Goal: Transaction & Acquisition: Purchase product/service

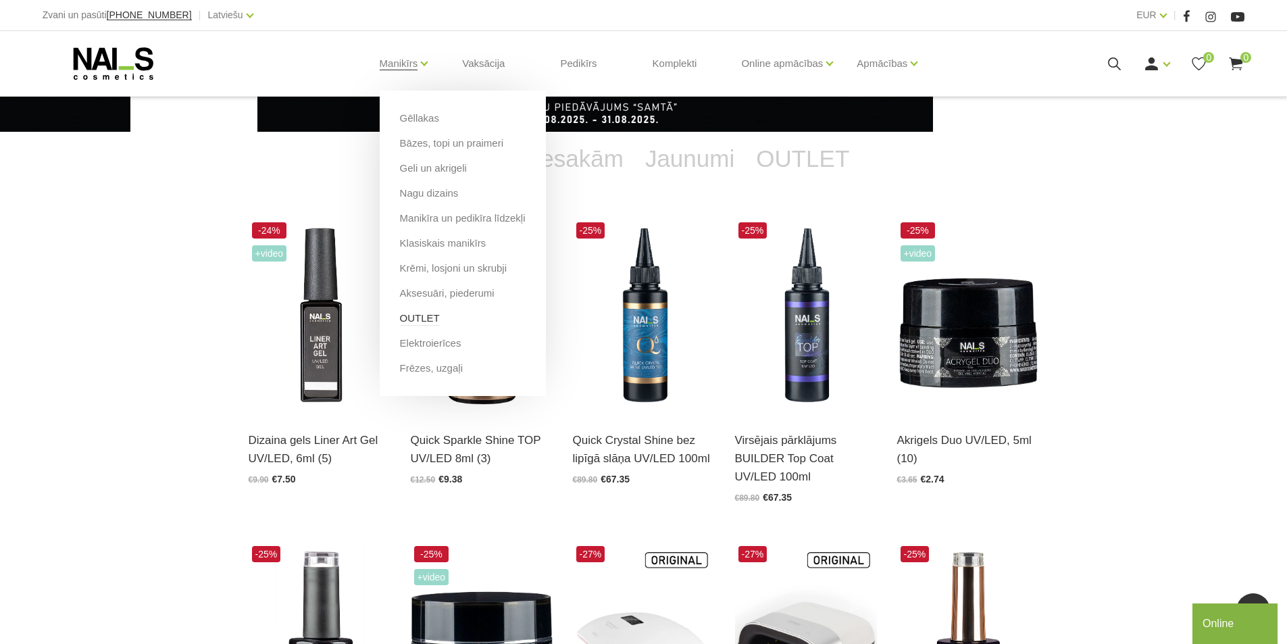
click at [423, 324] on link "OUTLET" at bounding box center [420, 318] width 40 height 15
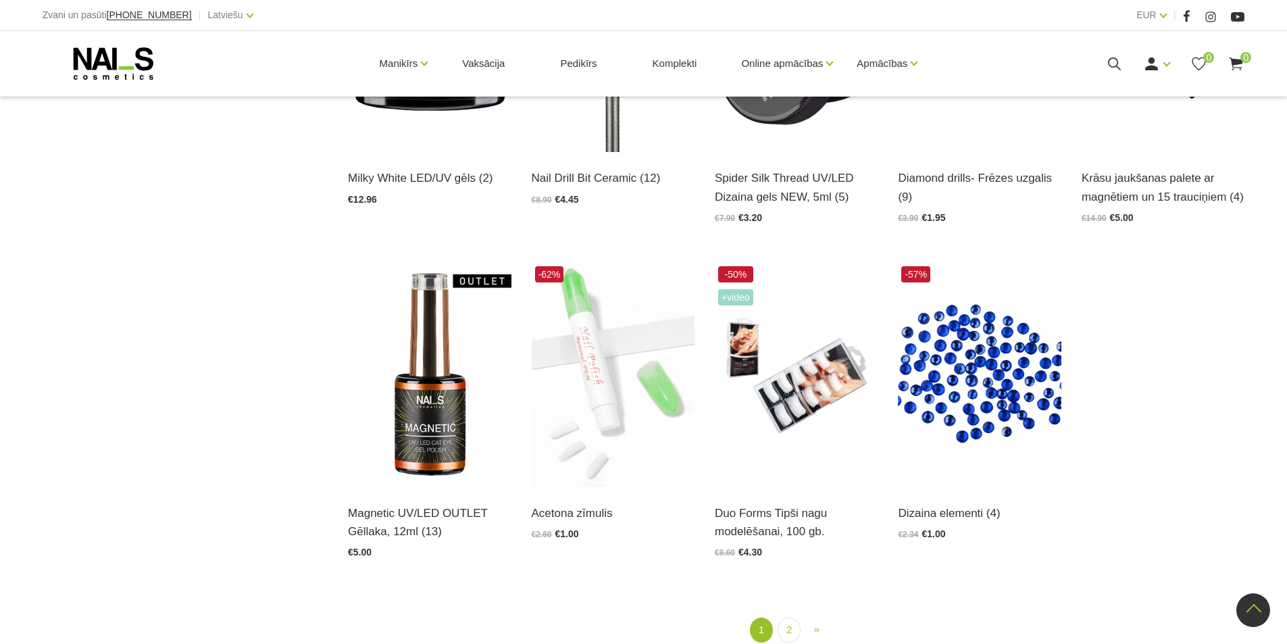
scroll to position [1508, 0]
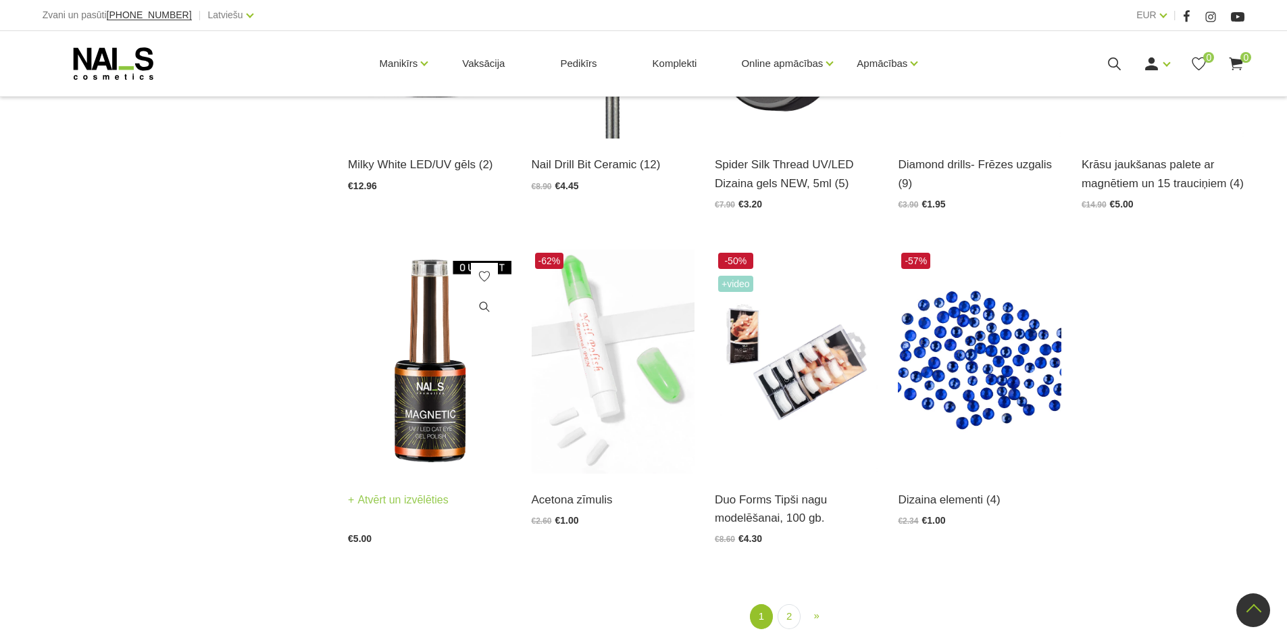
click at [449, 438] on img at bounding box center [429, 361] width 163 height 224
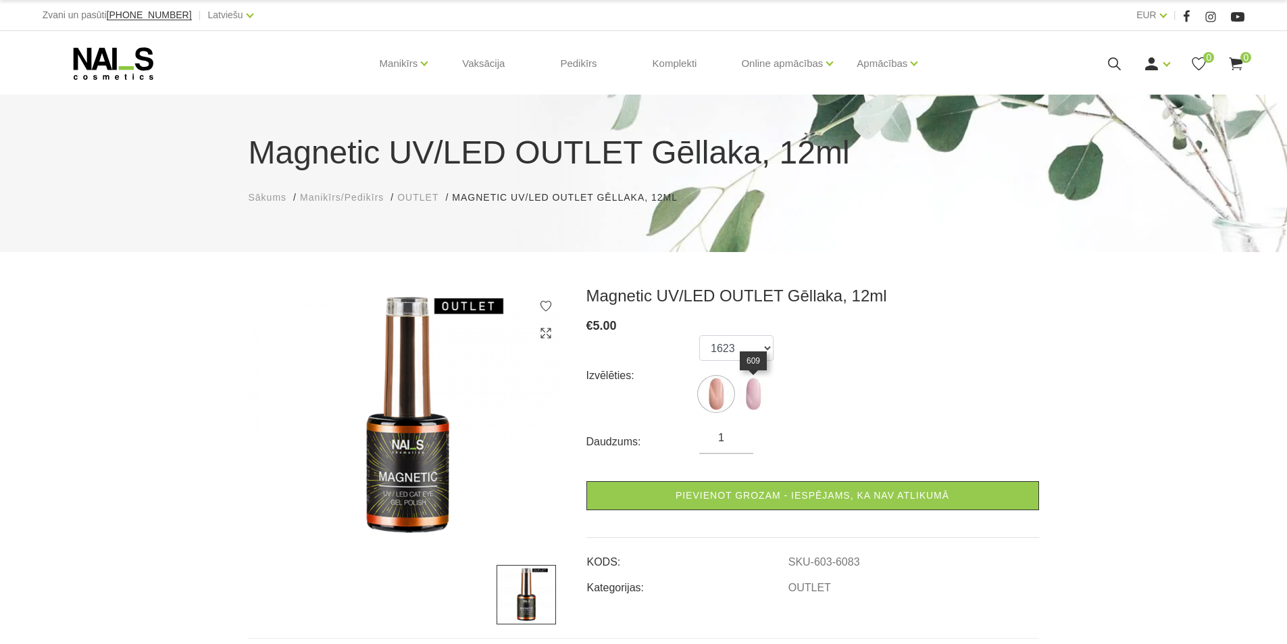
click at [753, 386] on img at bounding box center [753, 394] width 34 height 34
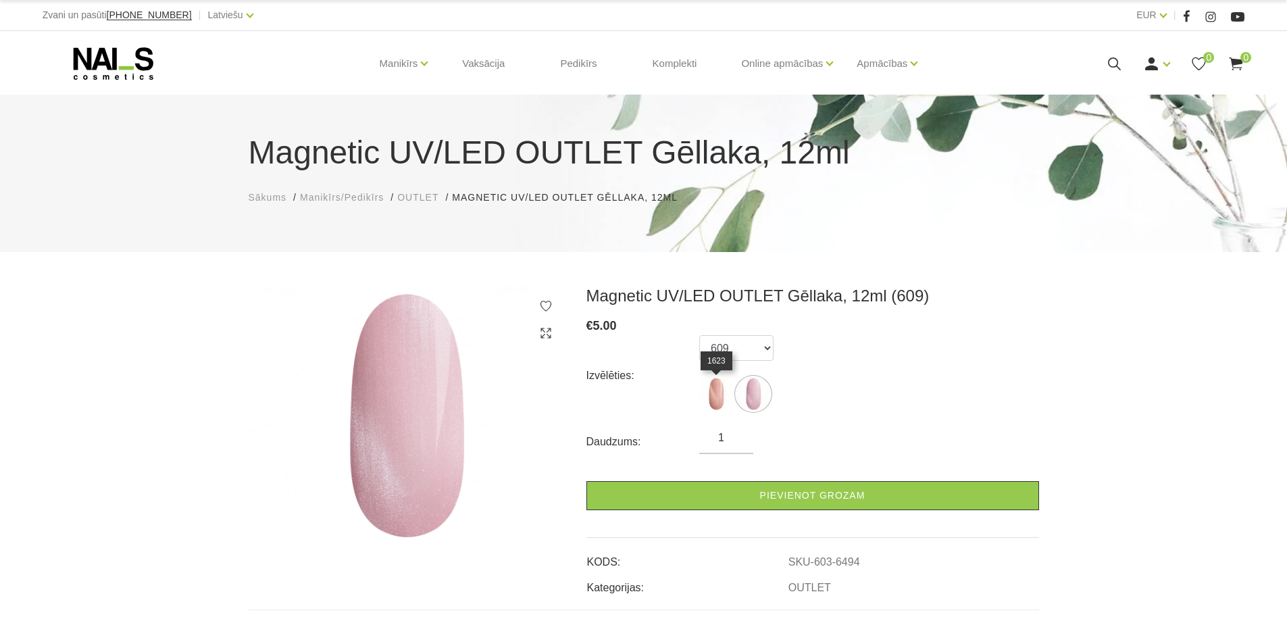
click at [723, 404] on img at bounding box center [716, 394] width 34 height 34
select select "6448"
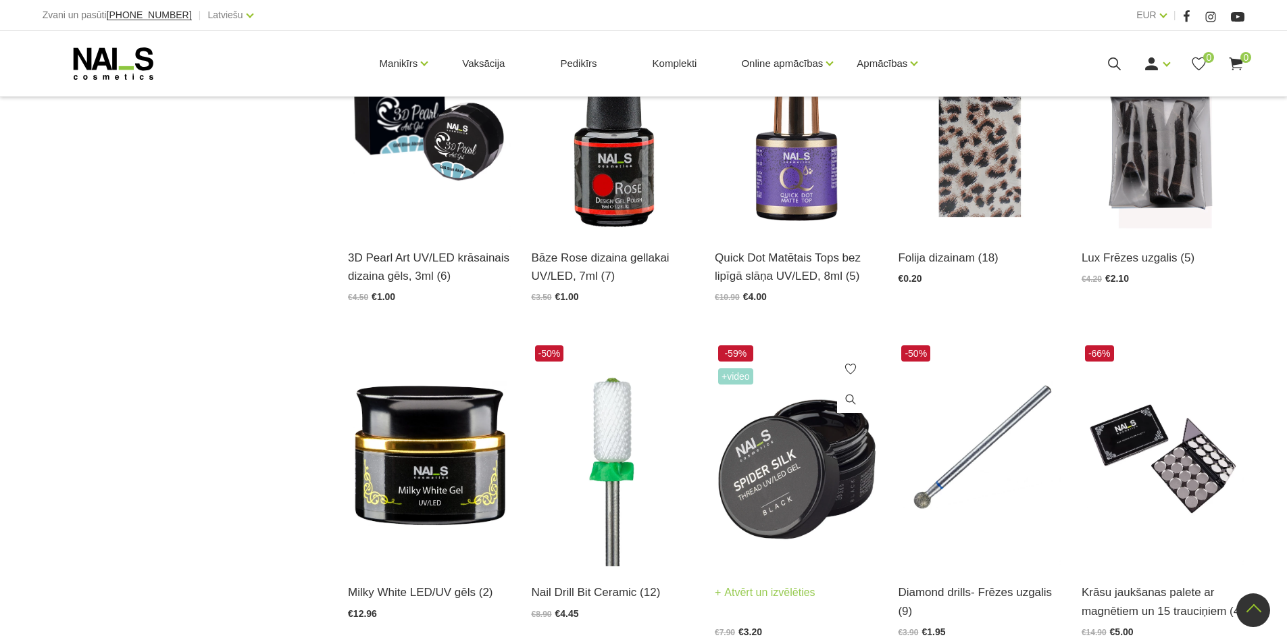
scroll to position [1081, 0]
click at [782, 481] on img at bounding box center [796, 453] width 163 height 224
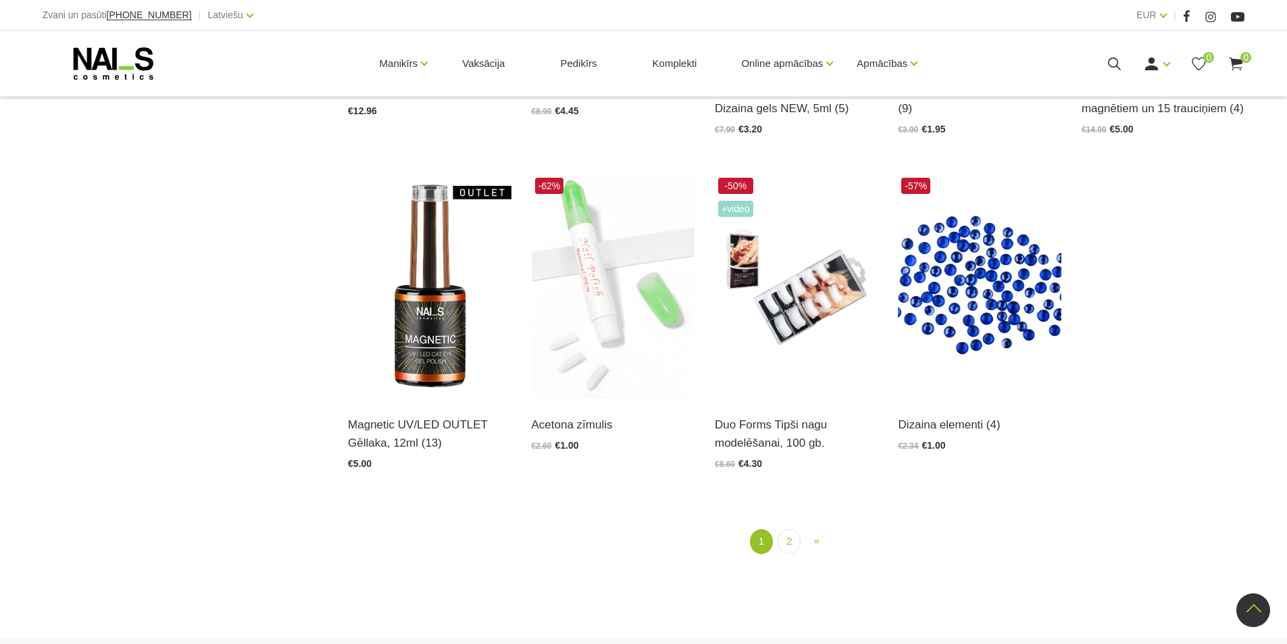
scroll to position [1757, 0]
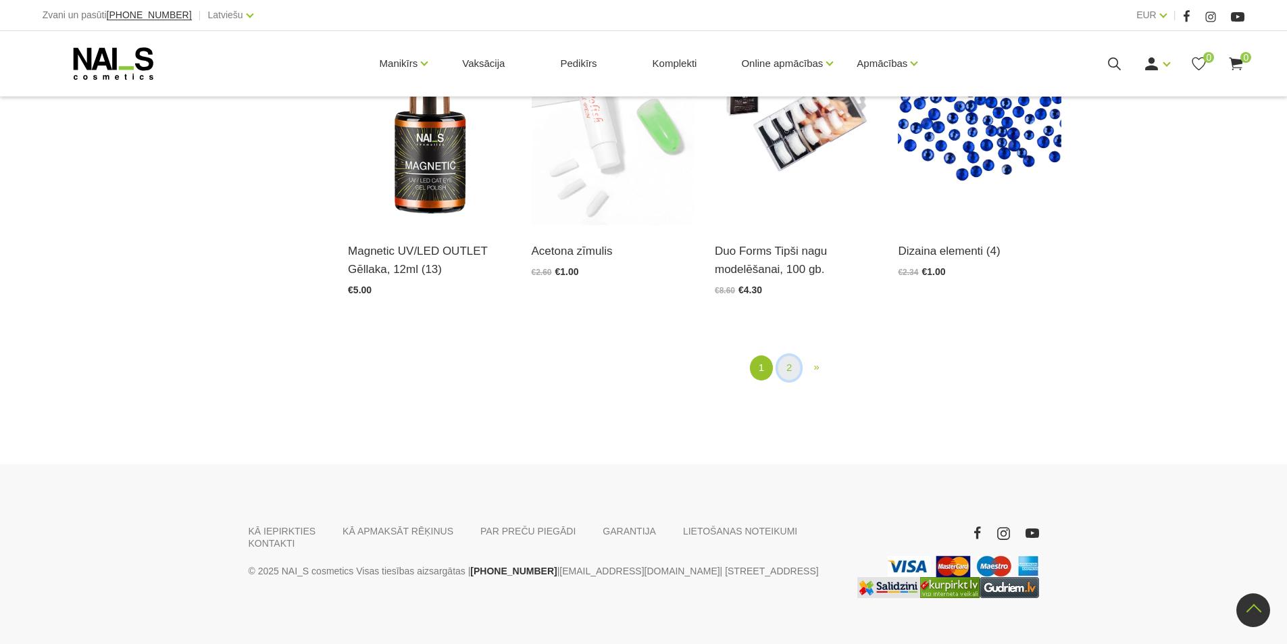
click at [786, 357] on link "2" at bounding box center [789, 367] width 23 height 25
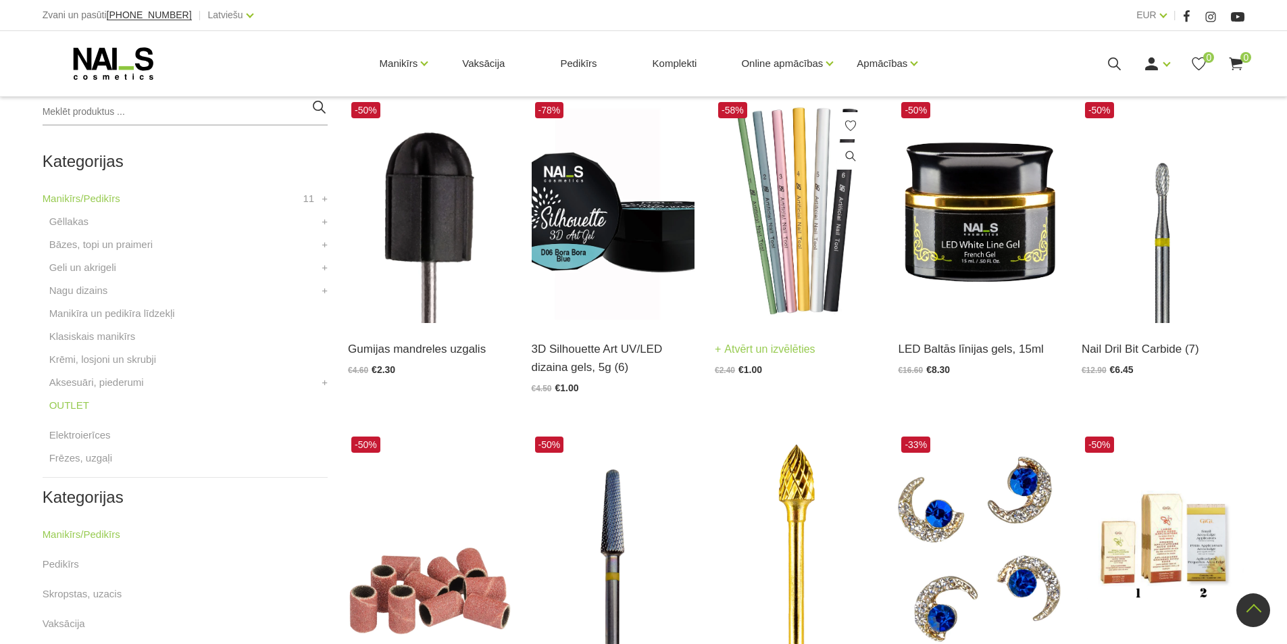
scroll to position [344, 0]
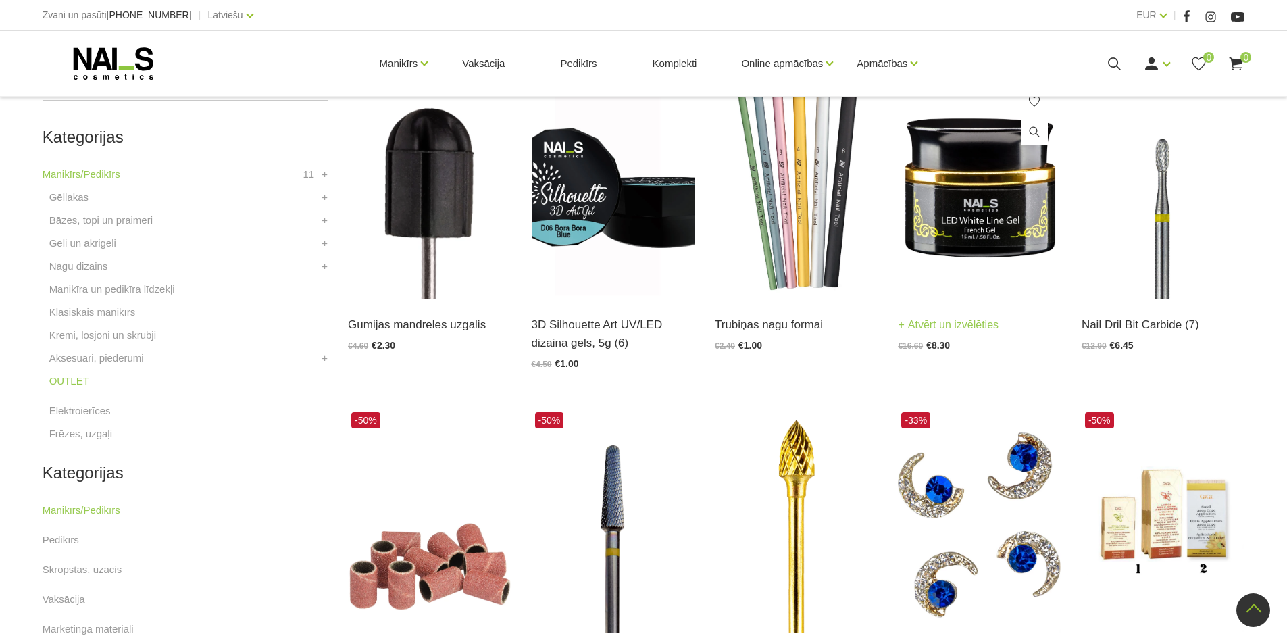
click at [916, 226] on img at bounding box center [979, 186] width 163 height 224
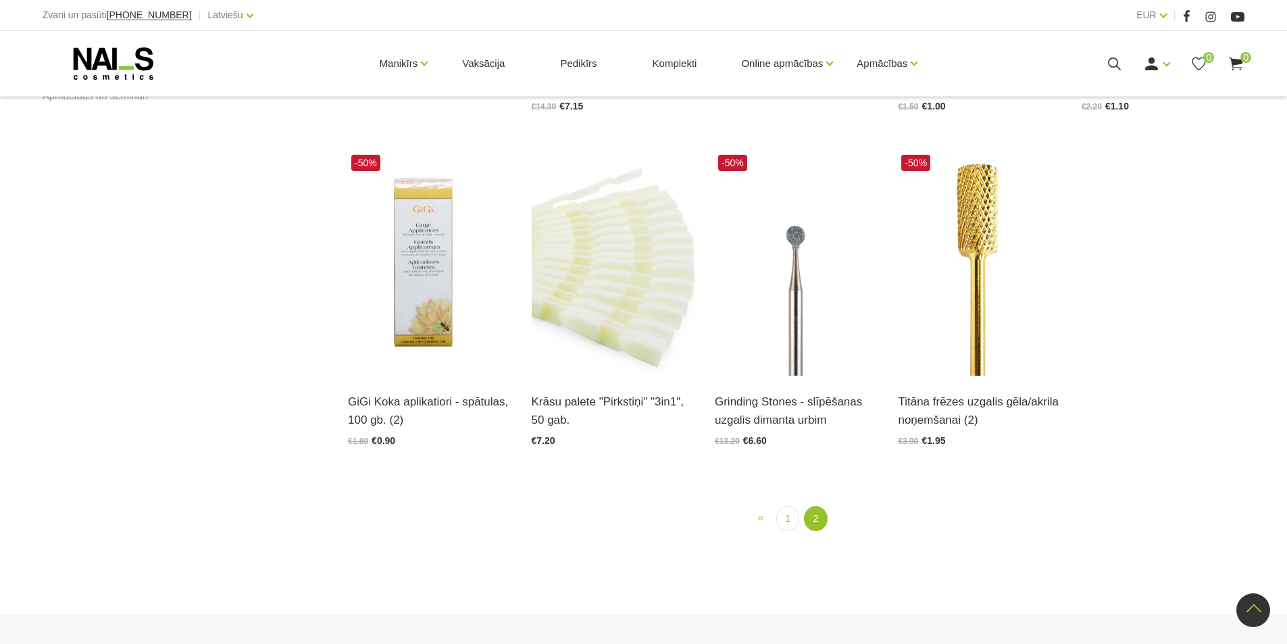
scroll to position [952, 0]
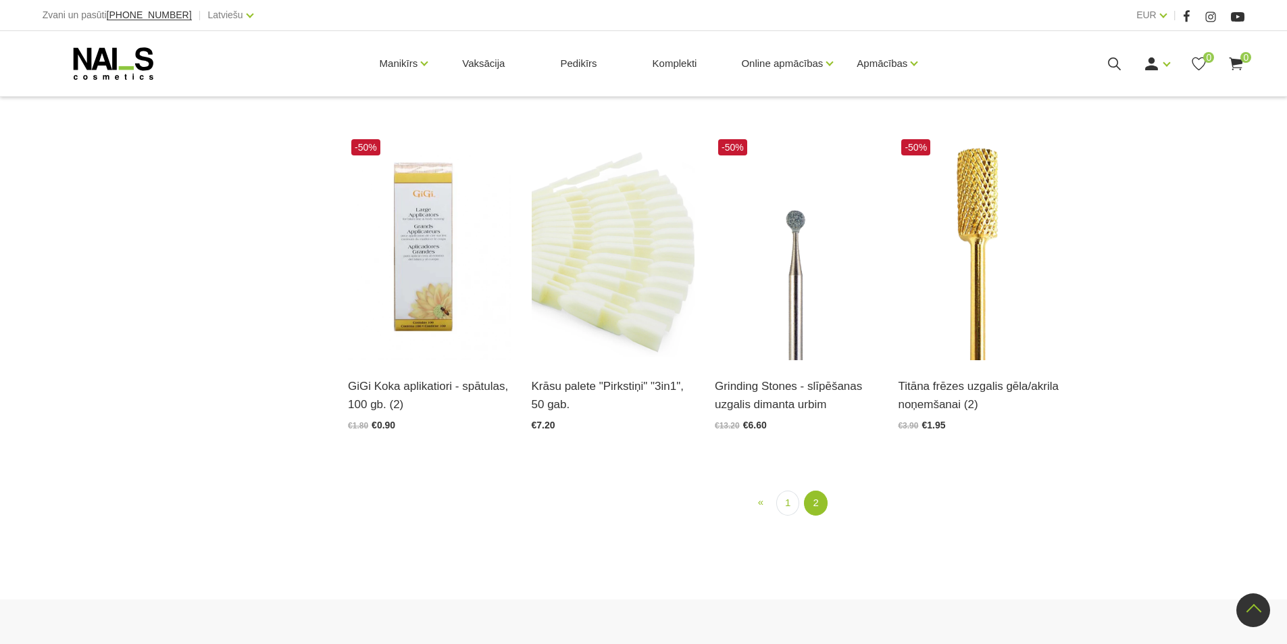
click at [785, 518] on div "« Prev 1 2 (current)" at bounding box center [796, 511] width 917 height 41
click at [791, 502] on link "1" at bounding box center [787, 503] width 23 height 25
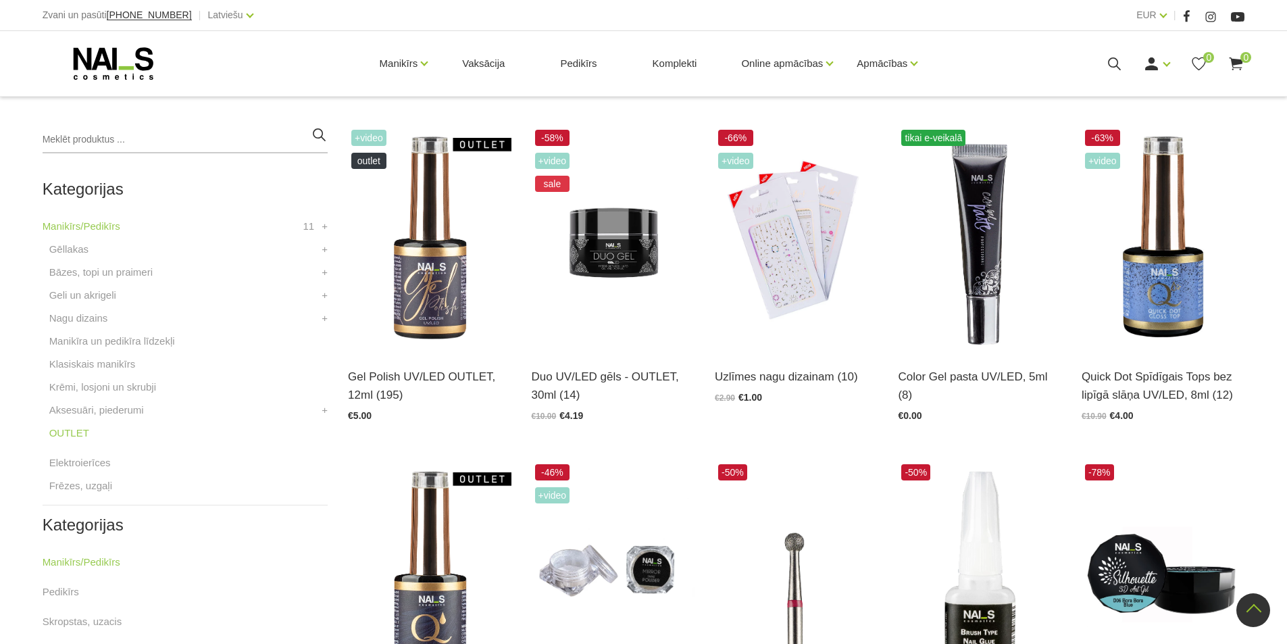
scroll to position [276, 0]
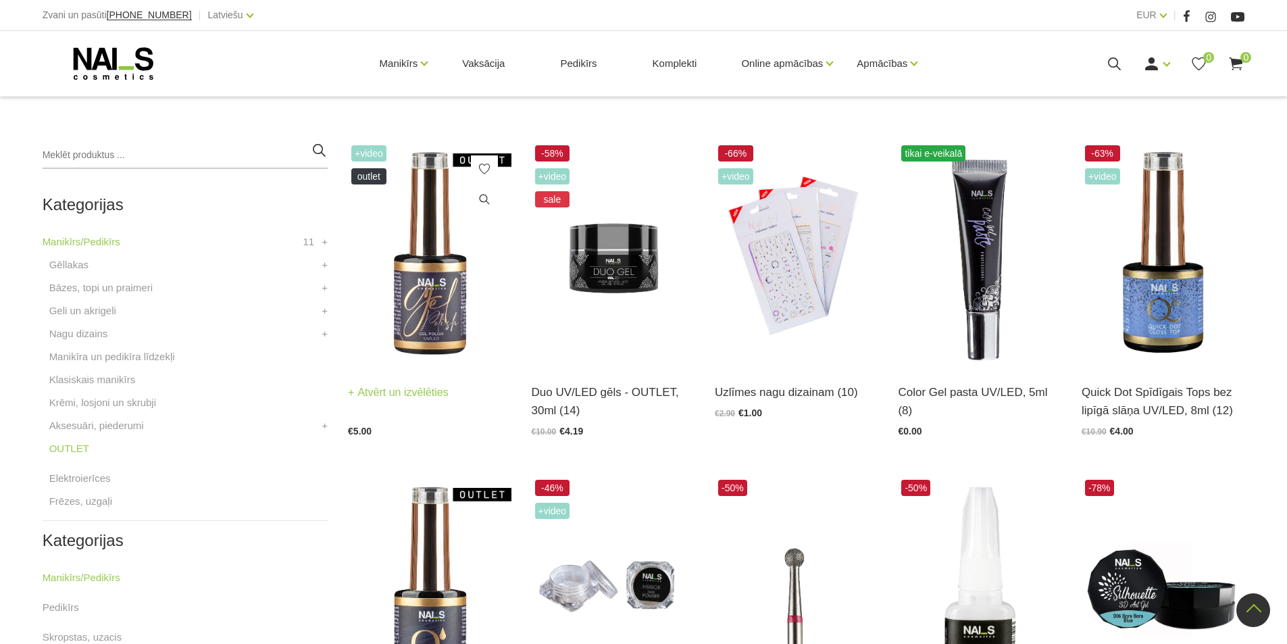
click at [370, 388] on link "Atvērt un izvēlēties" at bounding box center [398, 392] width 101 height 19
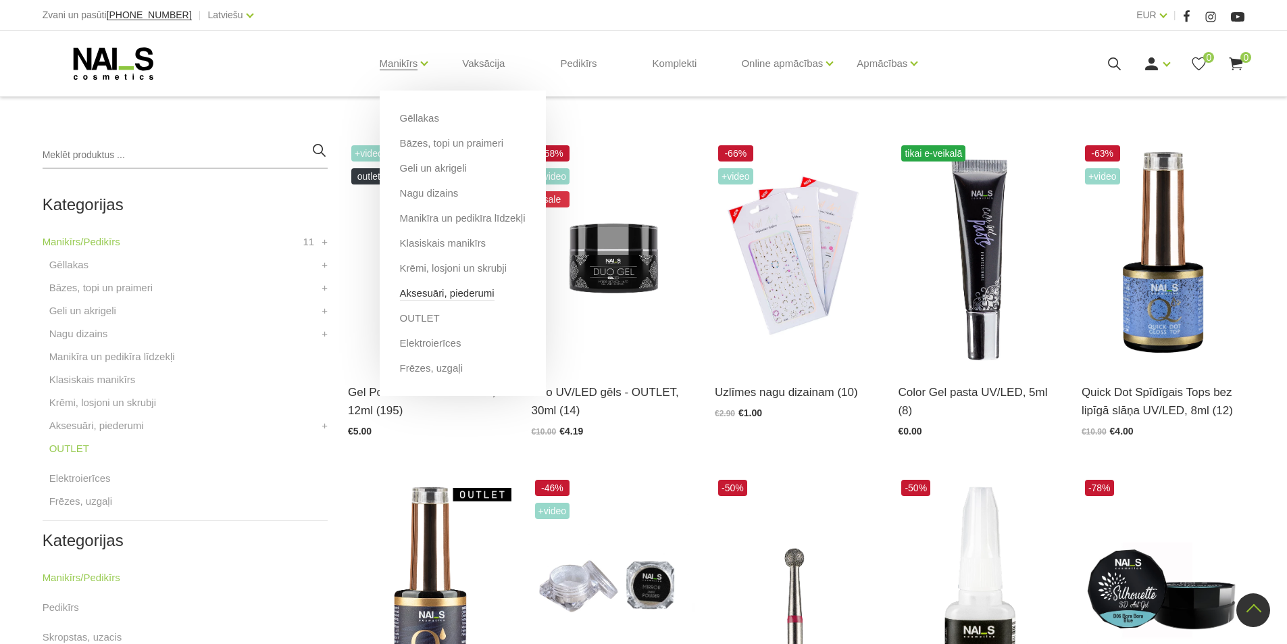
click at [474, 297] on link "Aksesuāri, piederumi" at bounding box center [447, 293] width 95 height 15
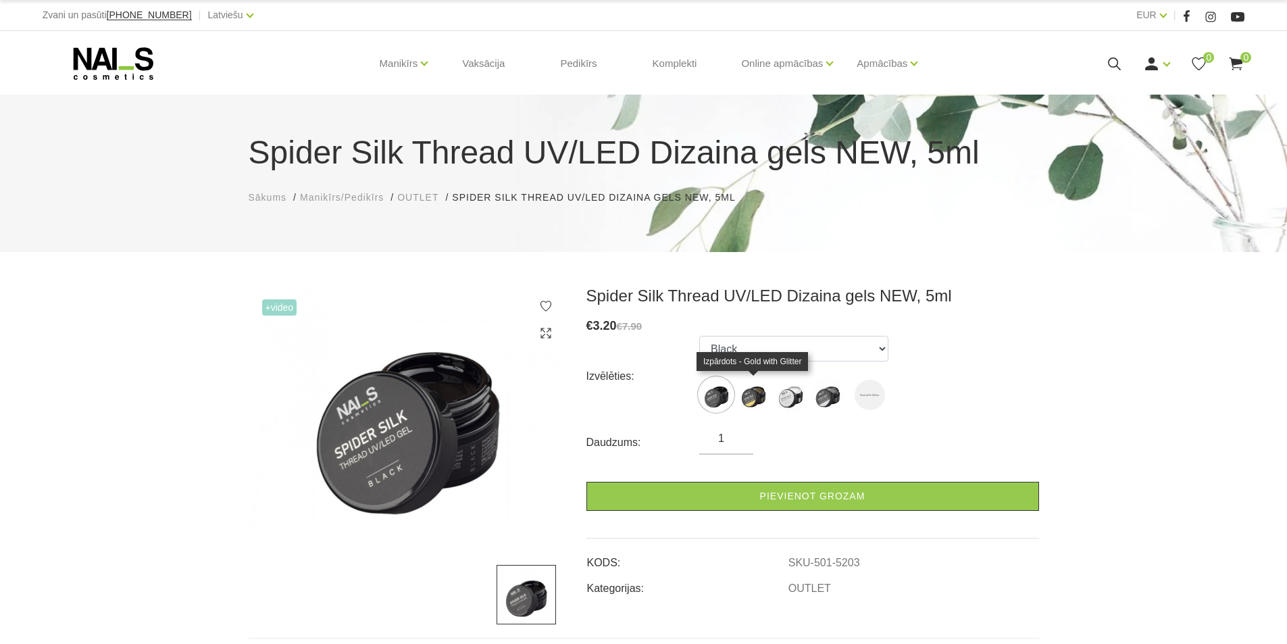
click at [743, 404] on img at bounding box center [753, 395] width 34 height 34
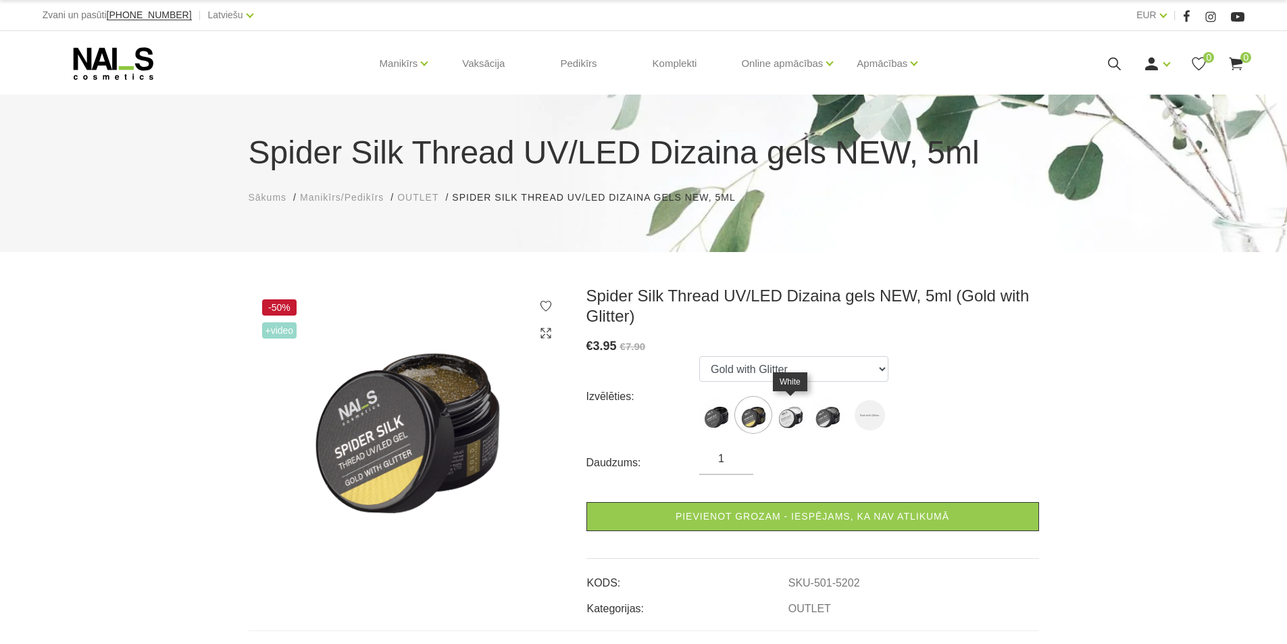
click at [787, 402] on img at bounding box center [791, 415] width 34 height 34
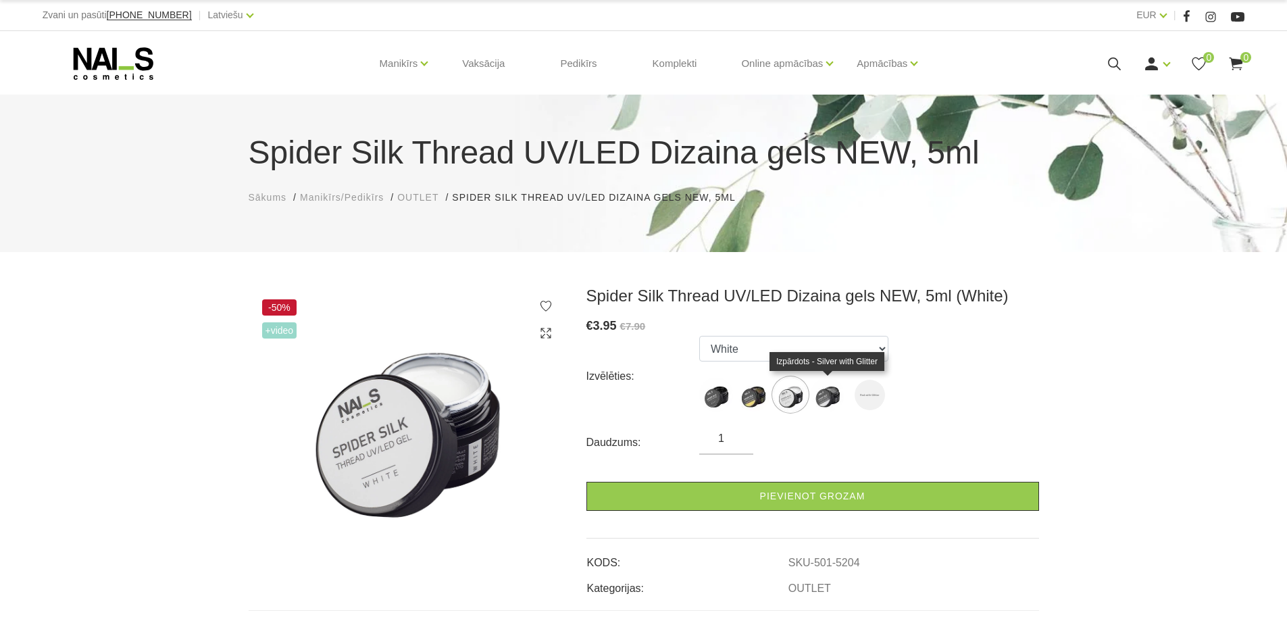
click at [834, 399] on img at bounding box center [828, 395] width 34 height 34
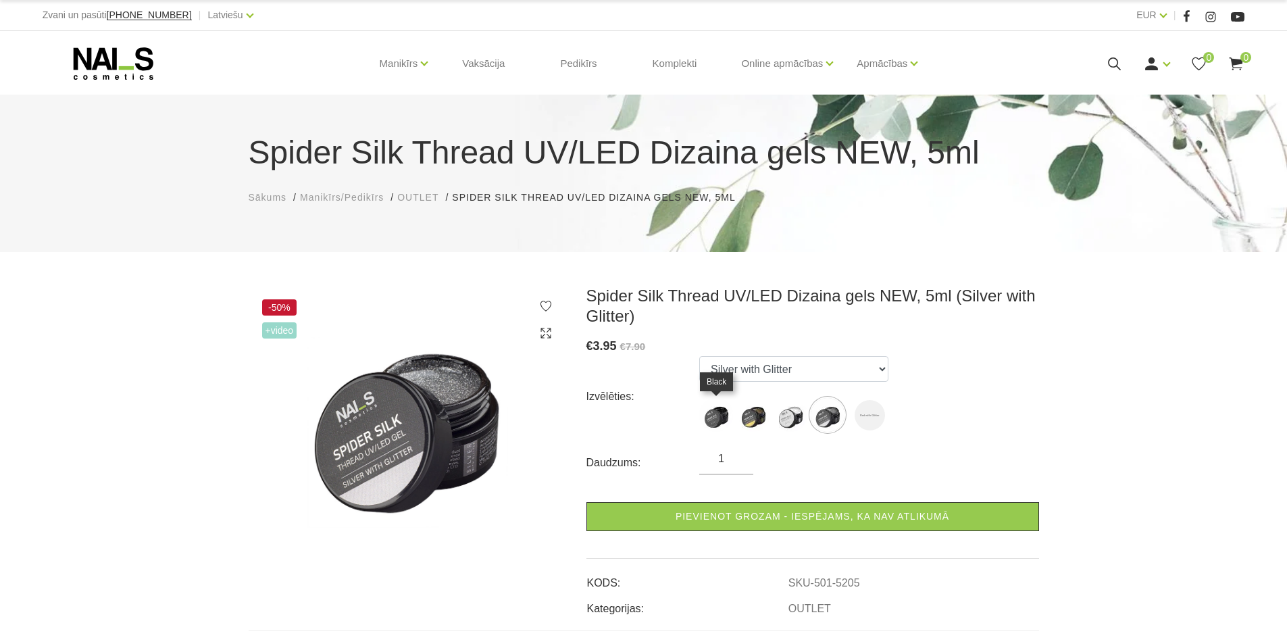
click at [720, 418] on img at bounding box center [716, 415] width 34 height 34
select select "5203"
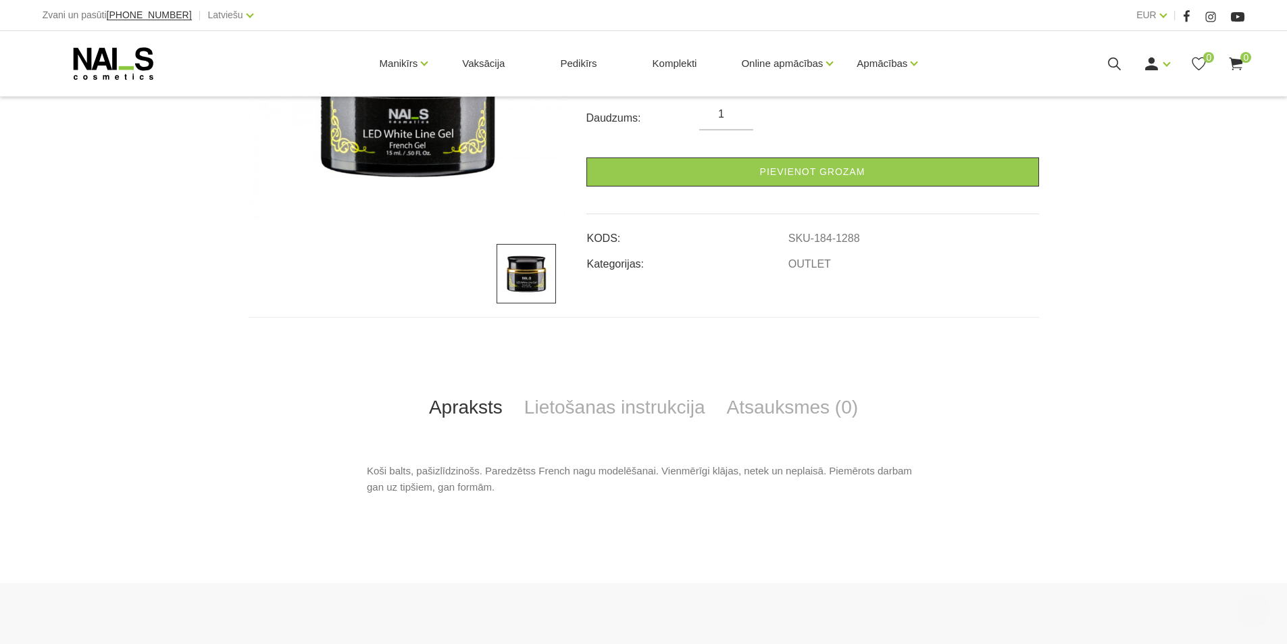
scroll to position [405, 0]
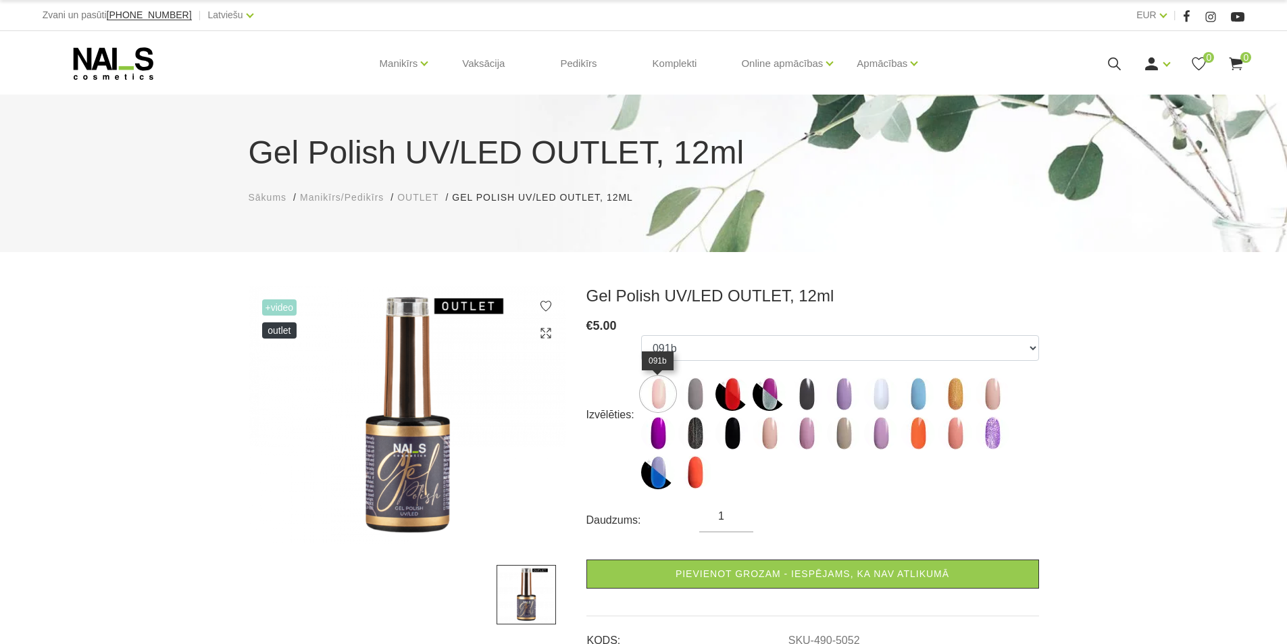
click at [665, 396] on img at bounding box center [658, 394] width 34 height 34
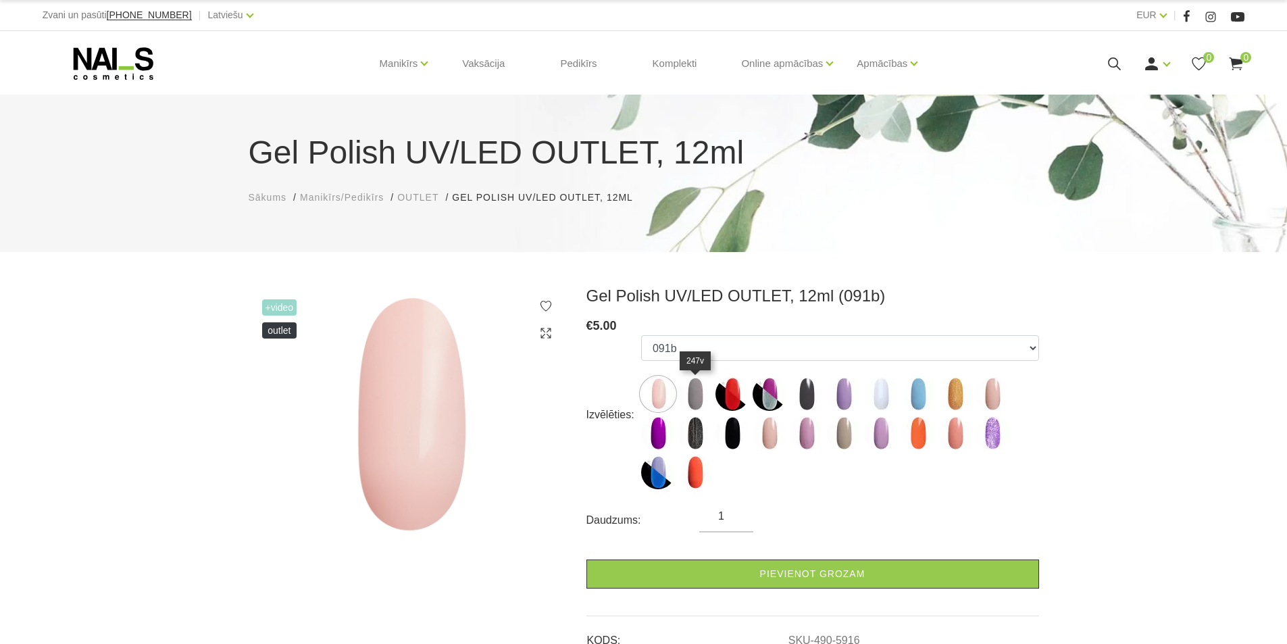
click at [699, 390] on img at bounding box center [695, 394] width 34 height 34
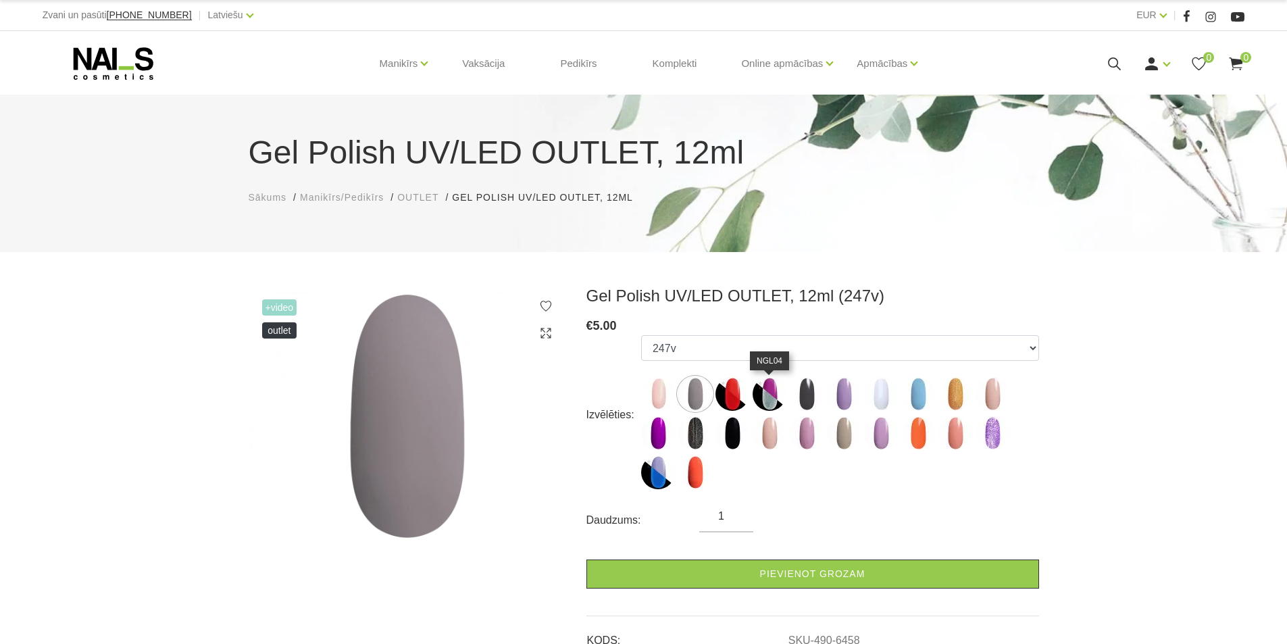
click at [758, 386] on img at bounding box center [770, 394] width 34 height 34
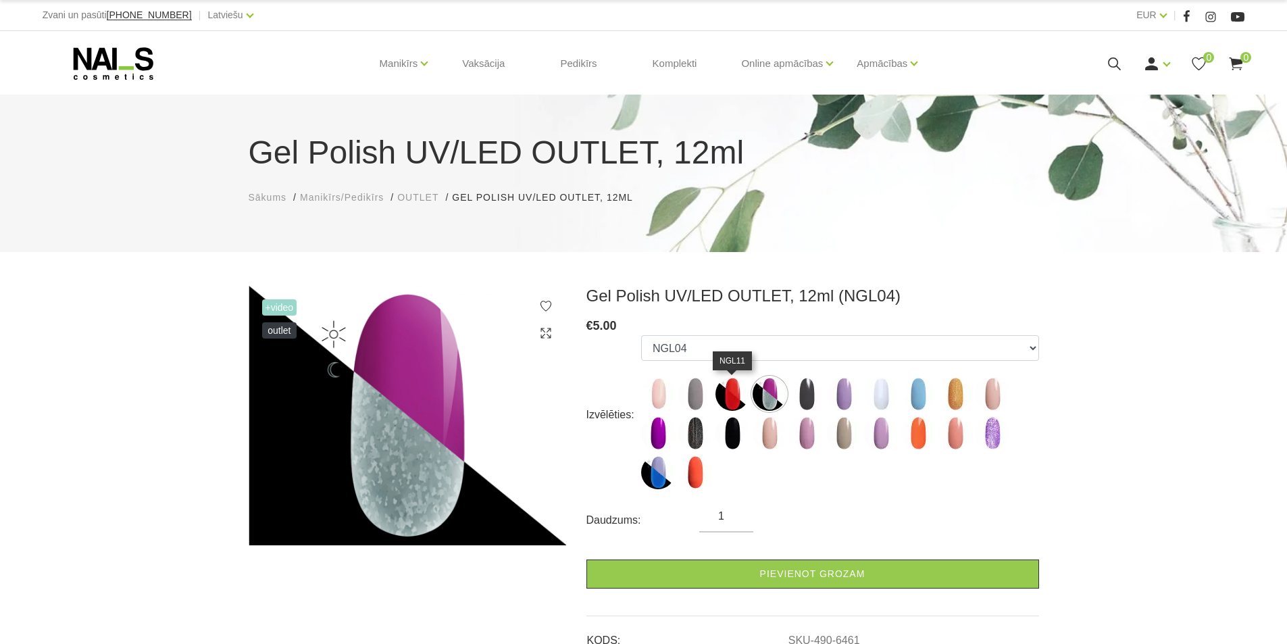
click at [730, 401] on img at bounding box center [733, 394] width 34 height 34
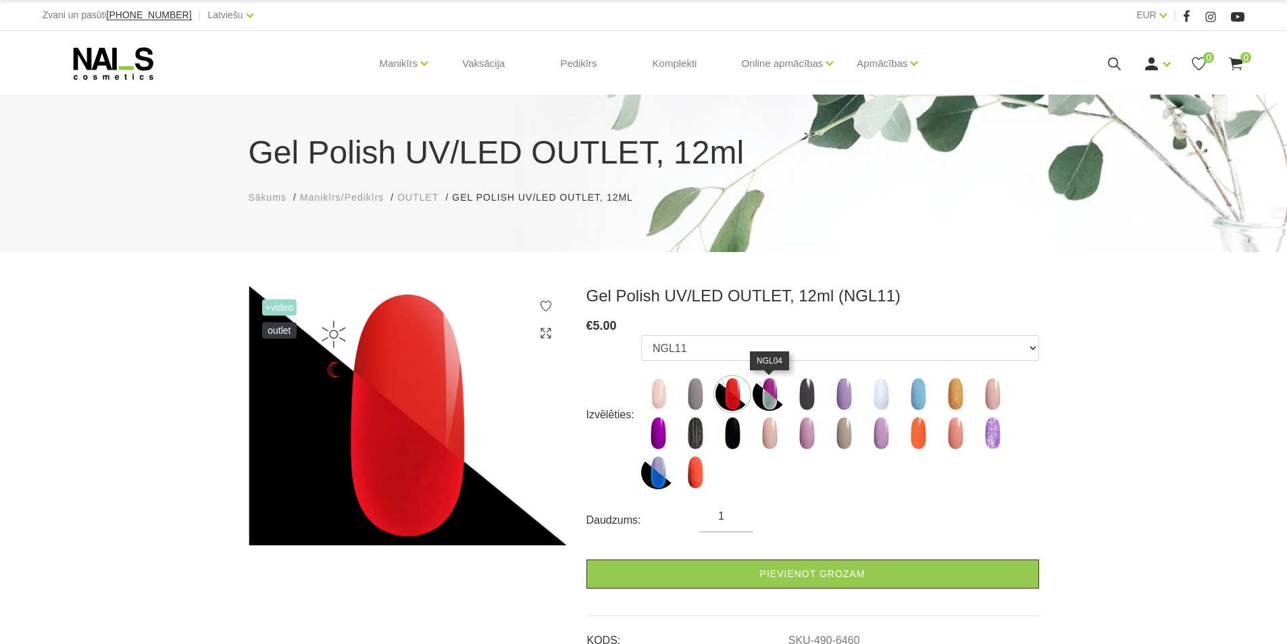
click at [771, 399] on img at bounding box center [770, 394] width 34 height 34
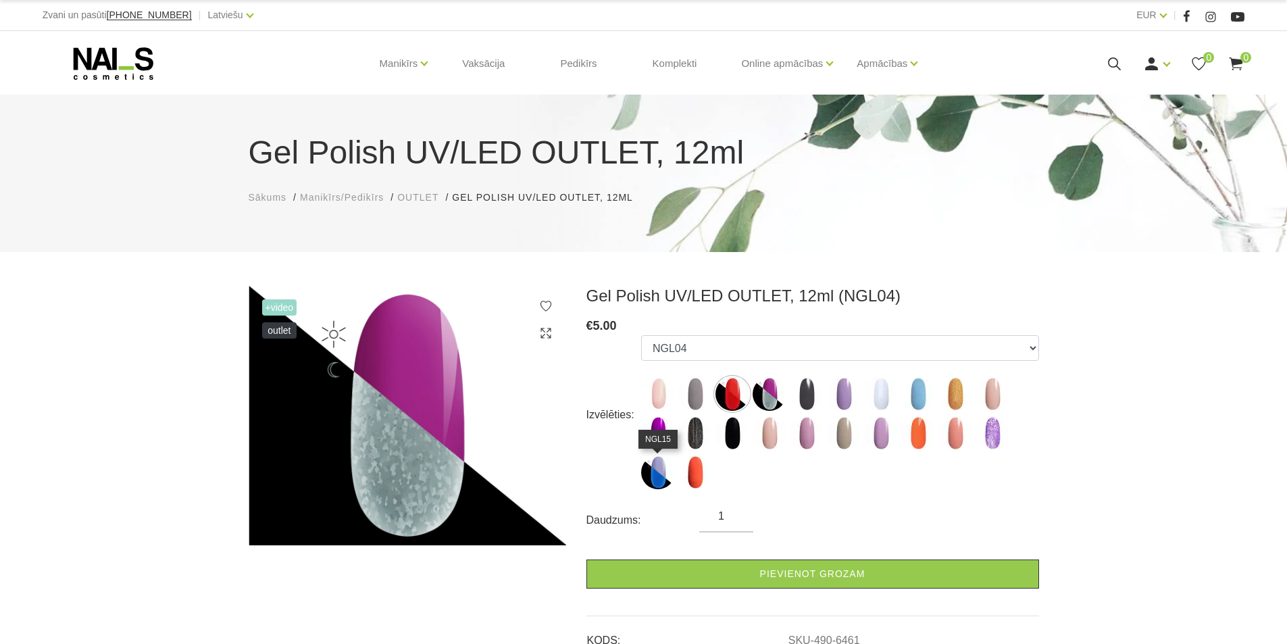
click at [668, 474] on img at bounding box center [658, 472] width 34 height 34
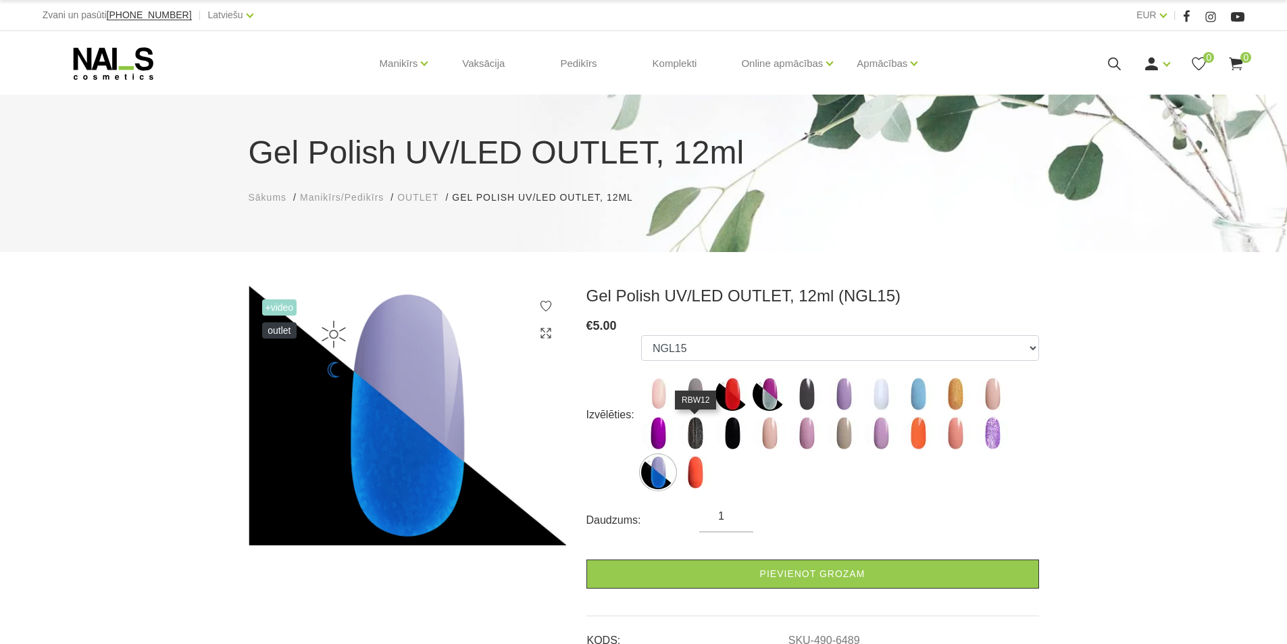
click at [709, 432] on img at bounding box center [695, 433] width 34 height 34
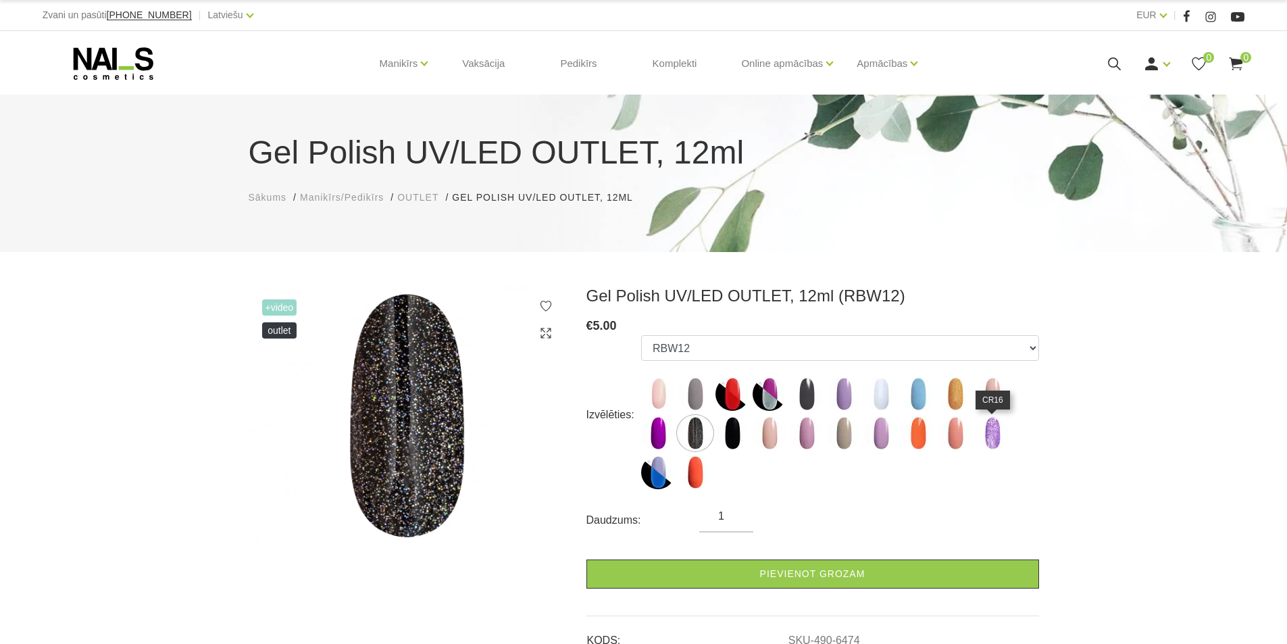
click at [988, 435] on img at bounding box center [993, 433] width 34 height 34
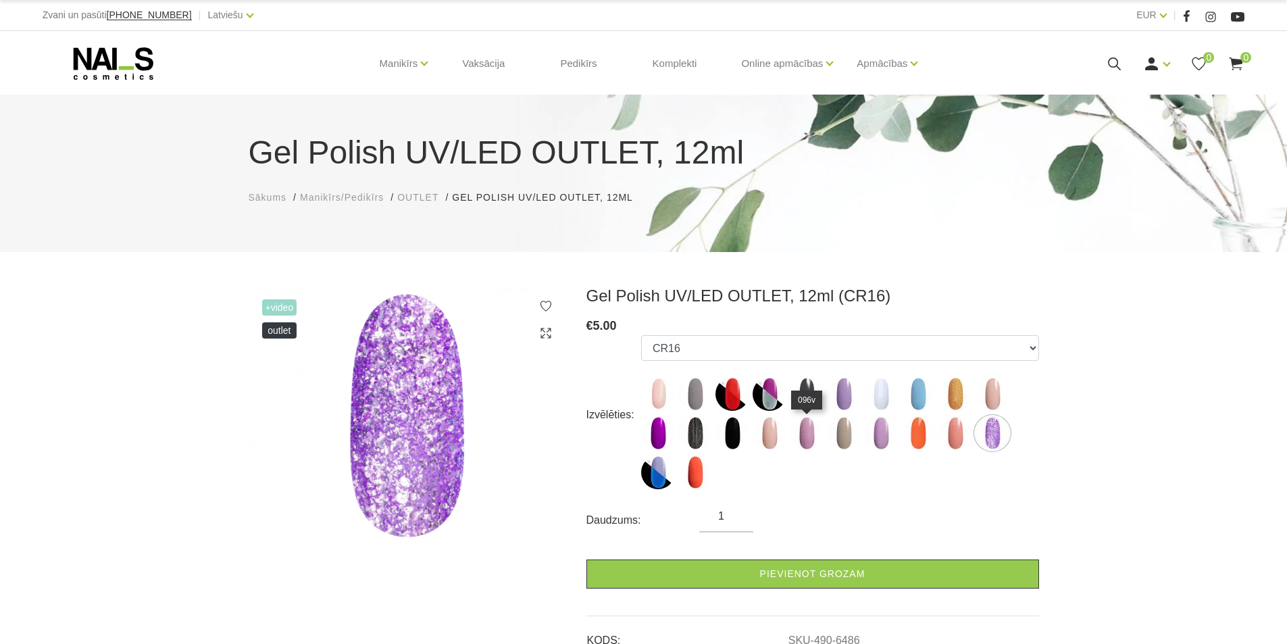
click at [811, 426] on img at bounding box center [807, 433] width 34 height 34
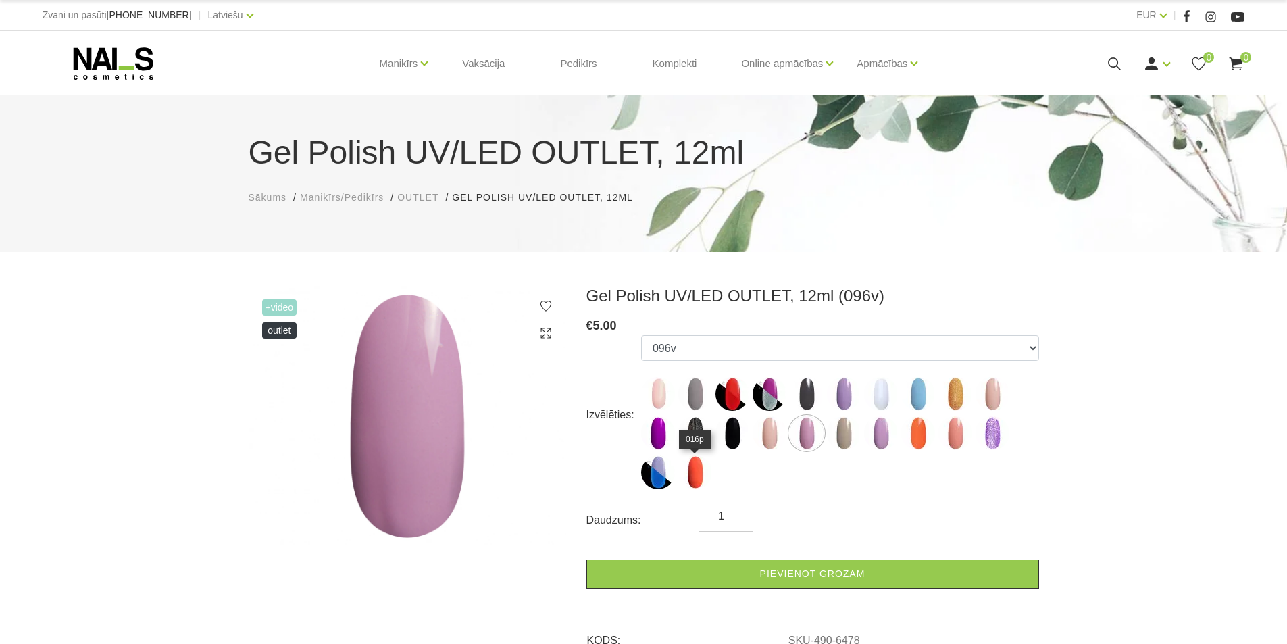
click at [697, 474] on img at bounding box center [695, 472] width 34 height 34
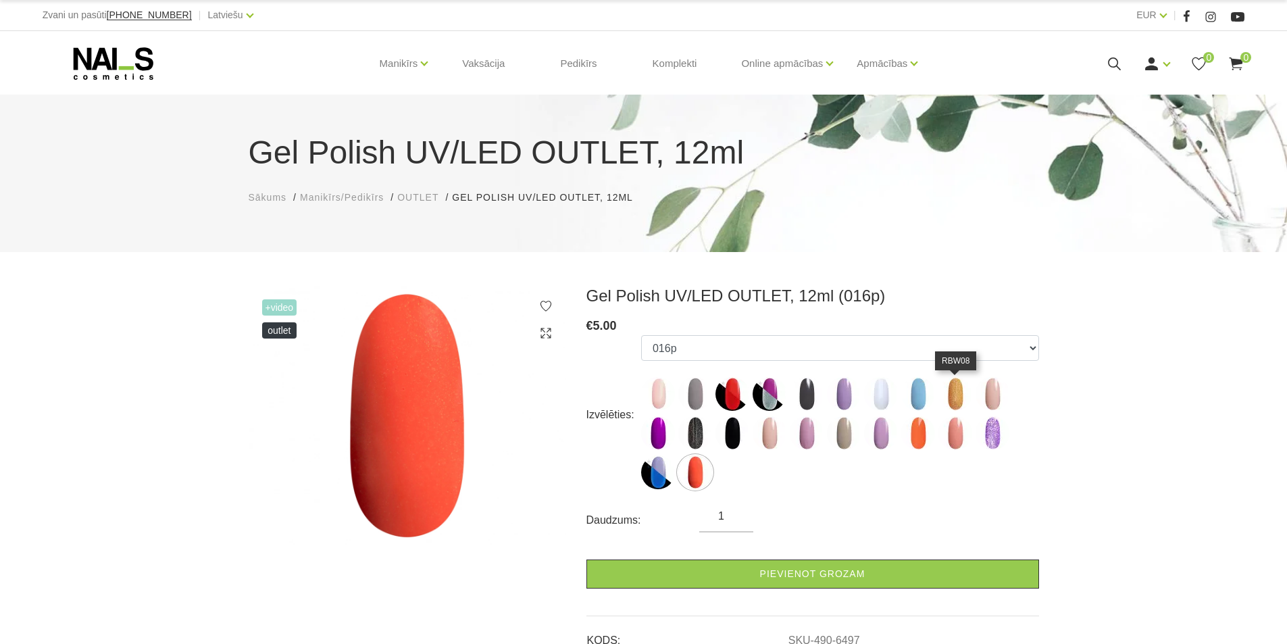
click at [946, 392] on img at bounding box center [956, 394] width 34 height 34
select select "6471"
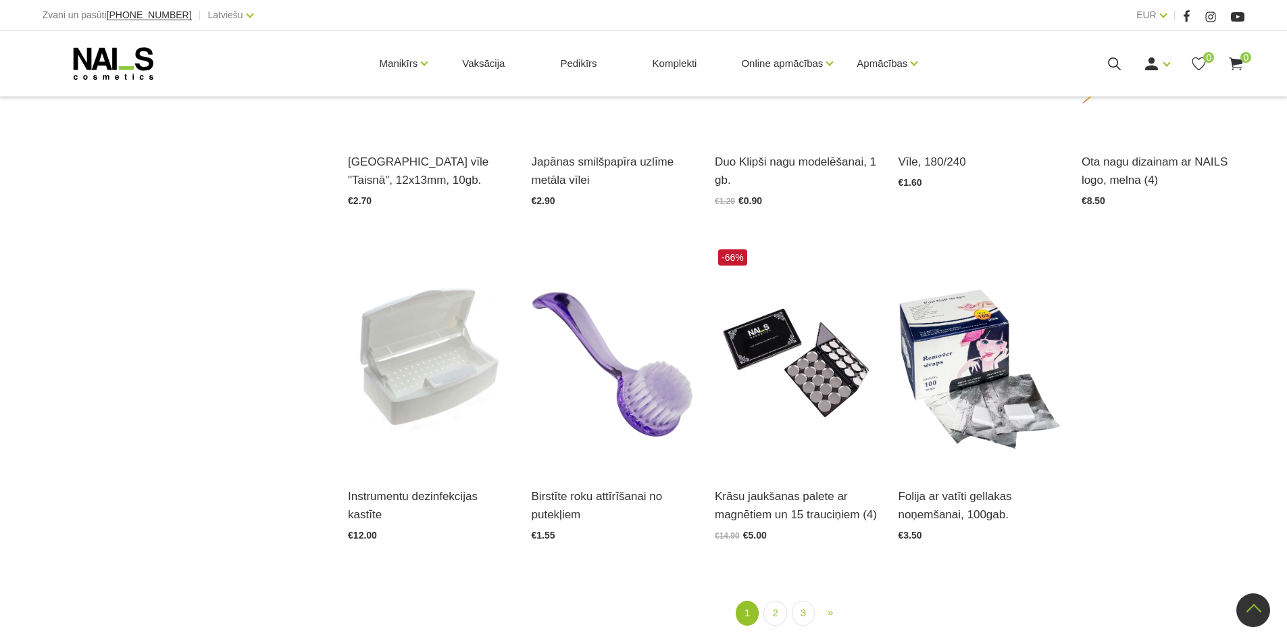
scroll to position [1554, 0]
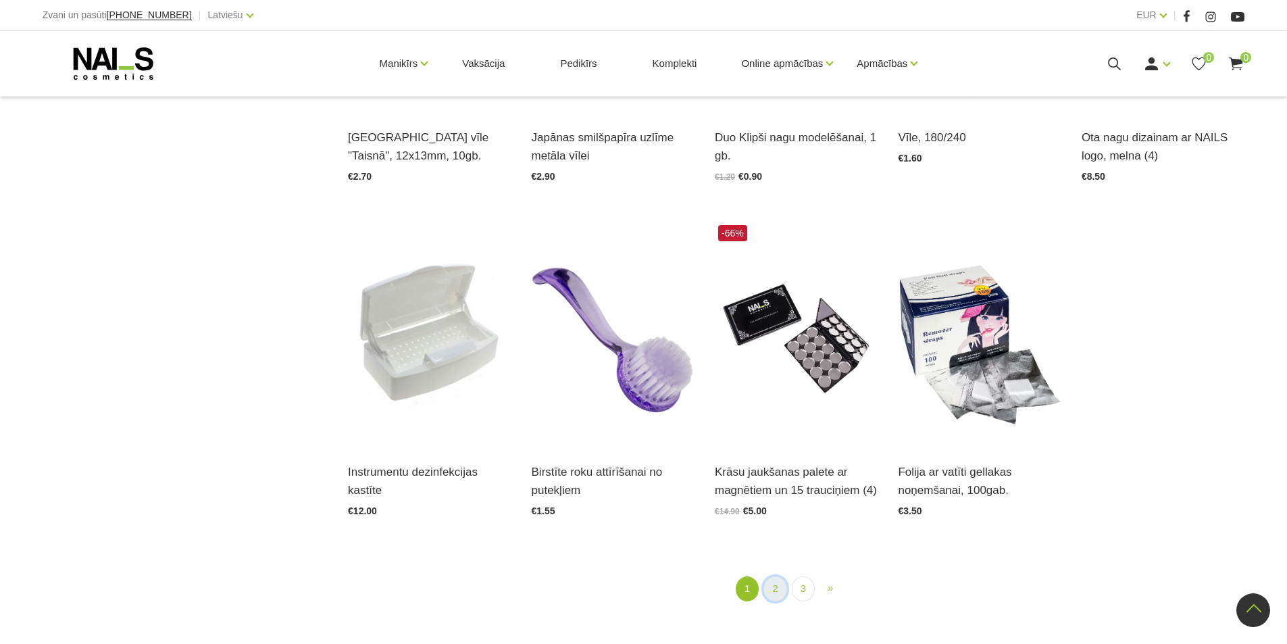
click at [770, 588] on link "2" at bounding box center [775, 588] width 23 height 25
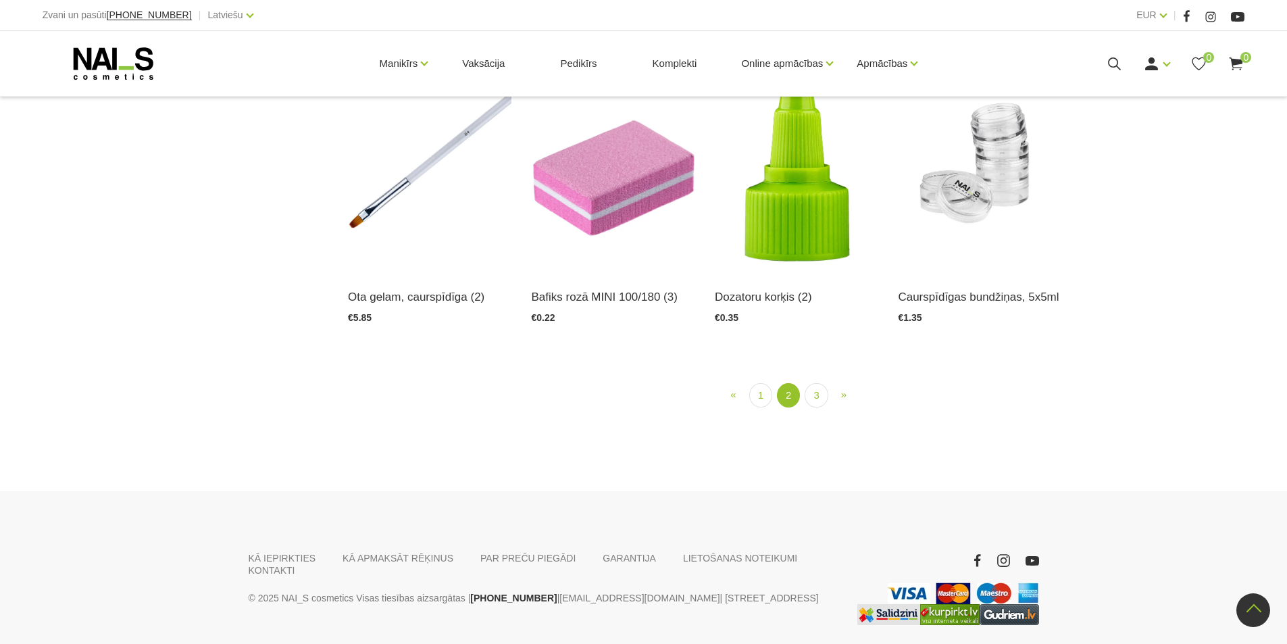
scroll to position [1493, 0]
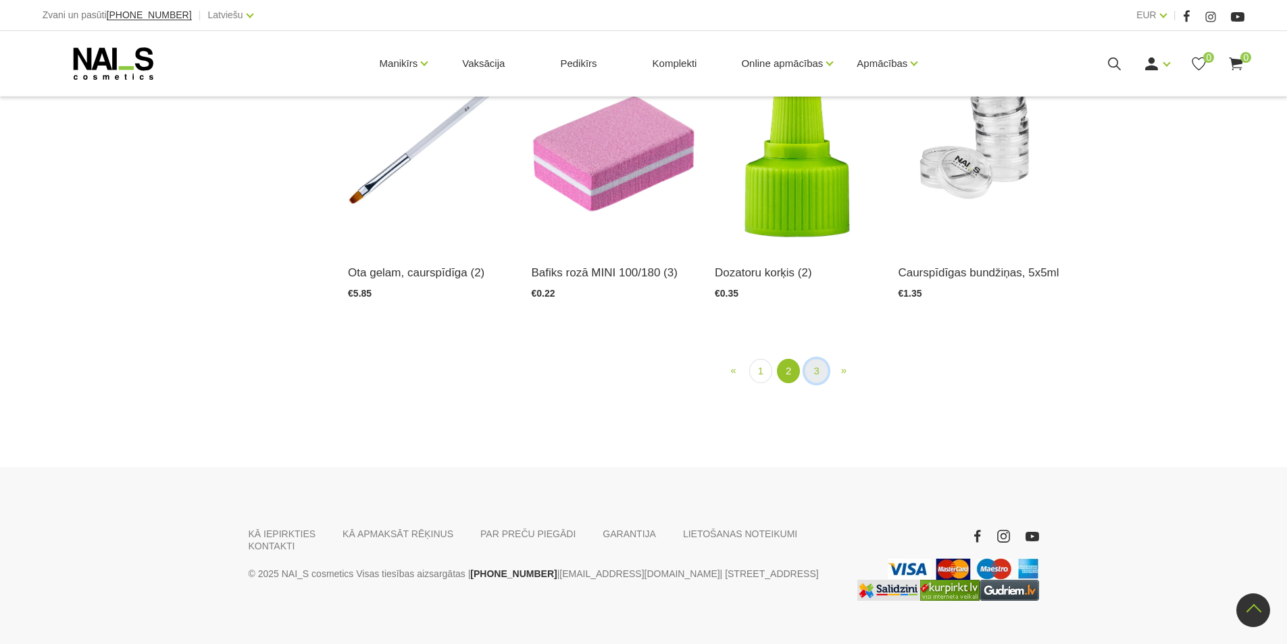
click at [820, 384] on link "3" at bounding box center [816, 371] width 23 height 25
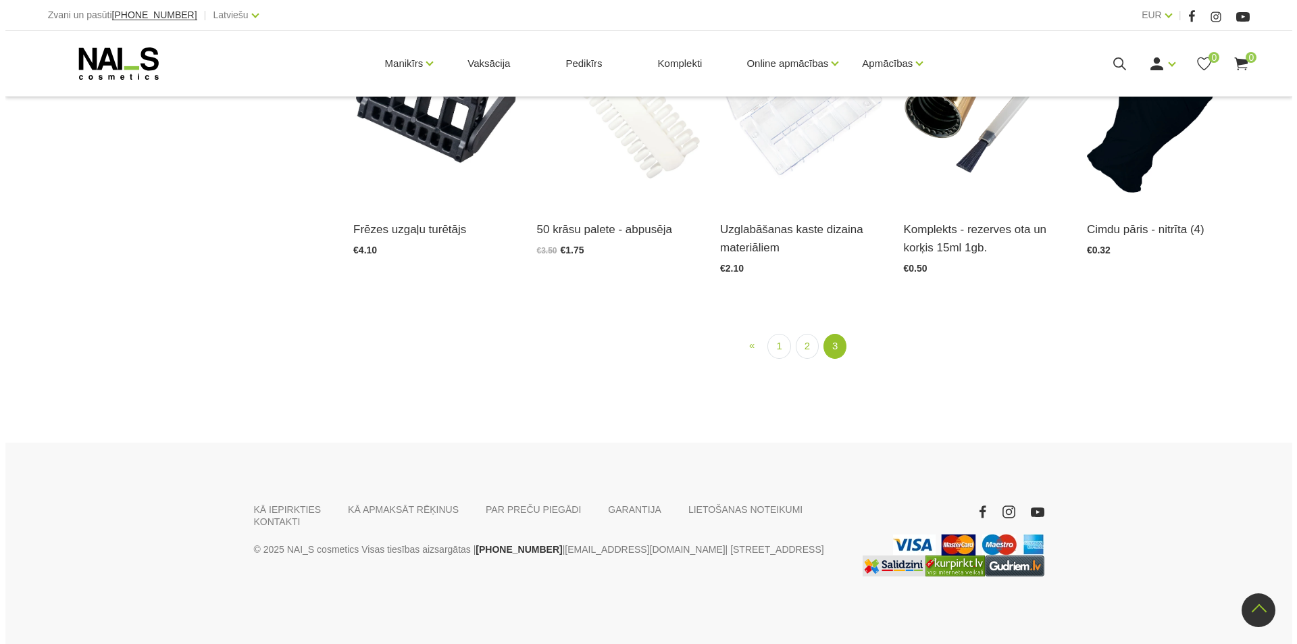
scroll to position [1357, 0]
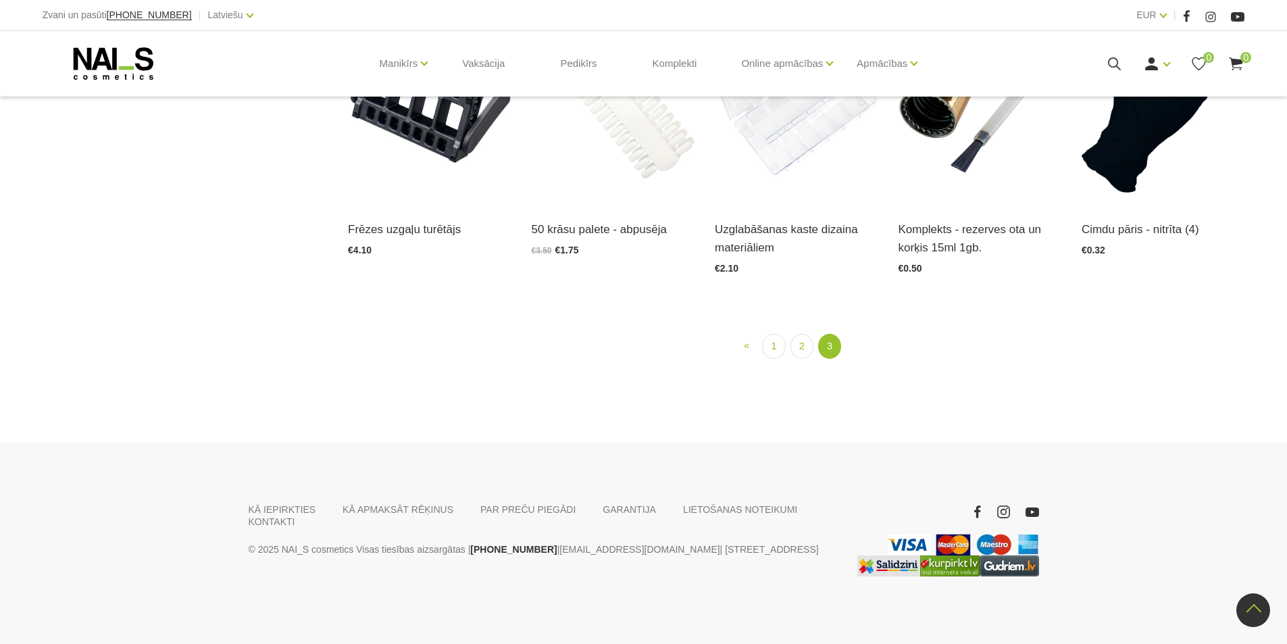
click at [1115, 53] on div "Manikīrs Gēllakas Bāzes, topi un praimeri Geli un akrigeli Nagu dizains [GEOGRA…" at bounding box center [644, 63] width 1203 height 65
click at [1103, 64] on div "Ienākt Reģistrēties 0 0" at bounding box center [1124, 63] width 241 height 17
click at [1116, 60] on icon at bounding box center [1114, 63] width 17 height 17
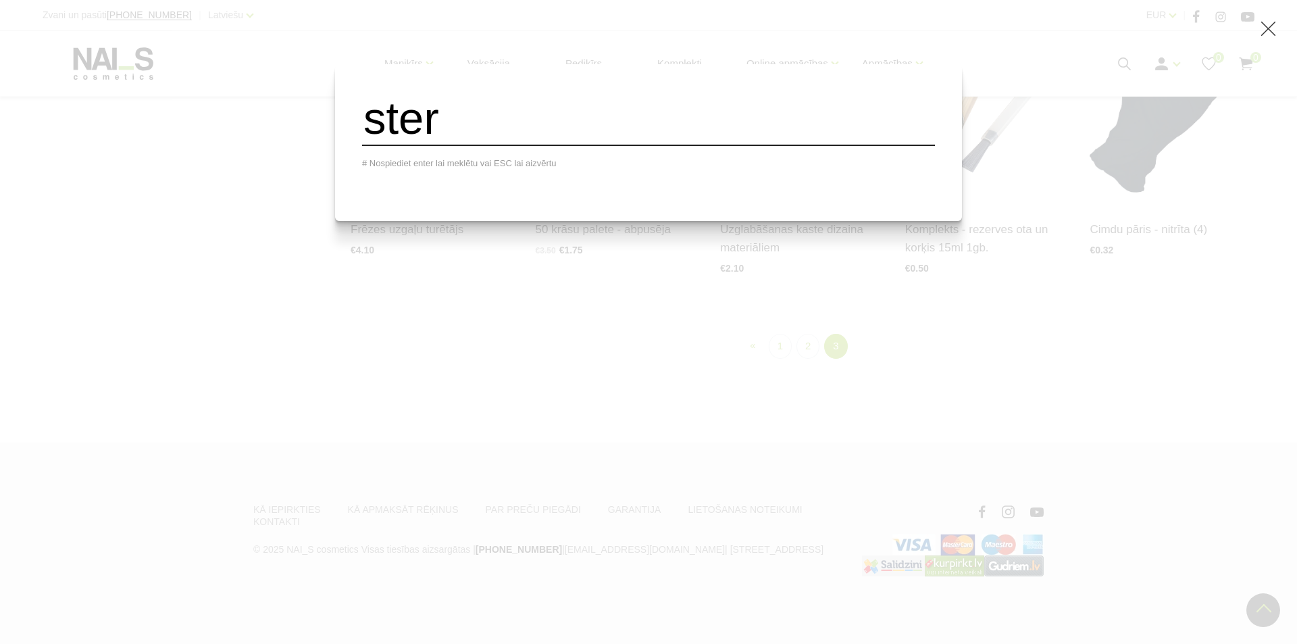
scroll to position [709, 0]
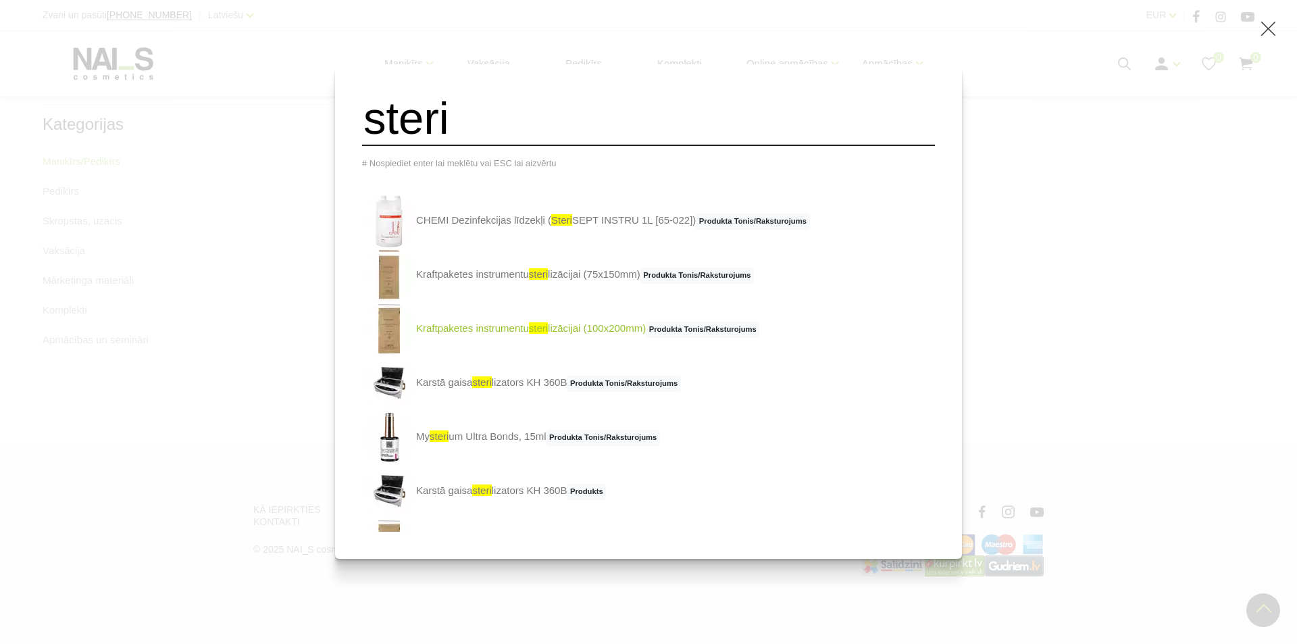
type input "steri"
click at [628, 335] on link "Kraftpaketes instrumentu steri lizācijai (100x200mm) Produkta Tonis/Raksturojums" at bounding box center [560, 329] width 397 height 54
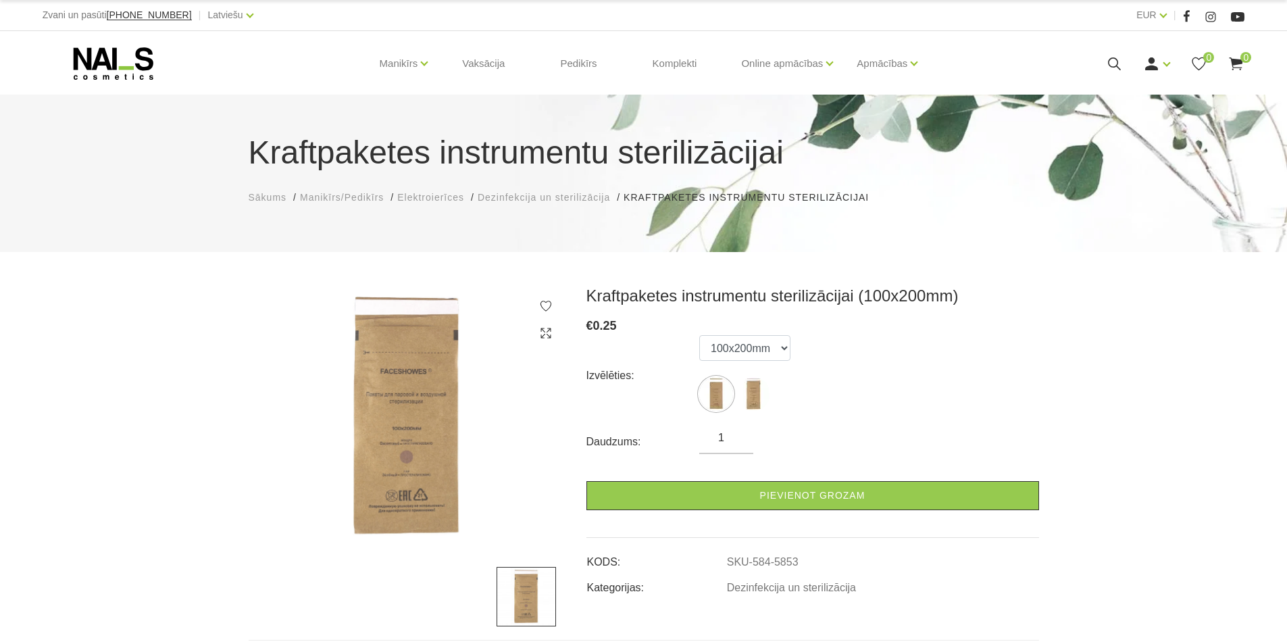
select select "5853"
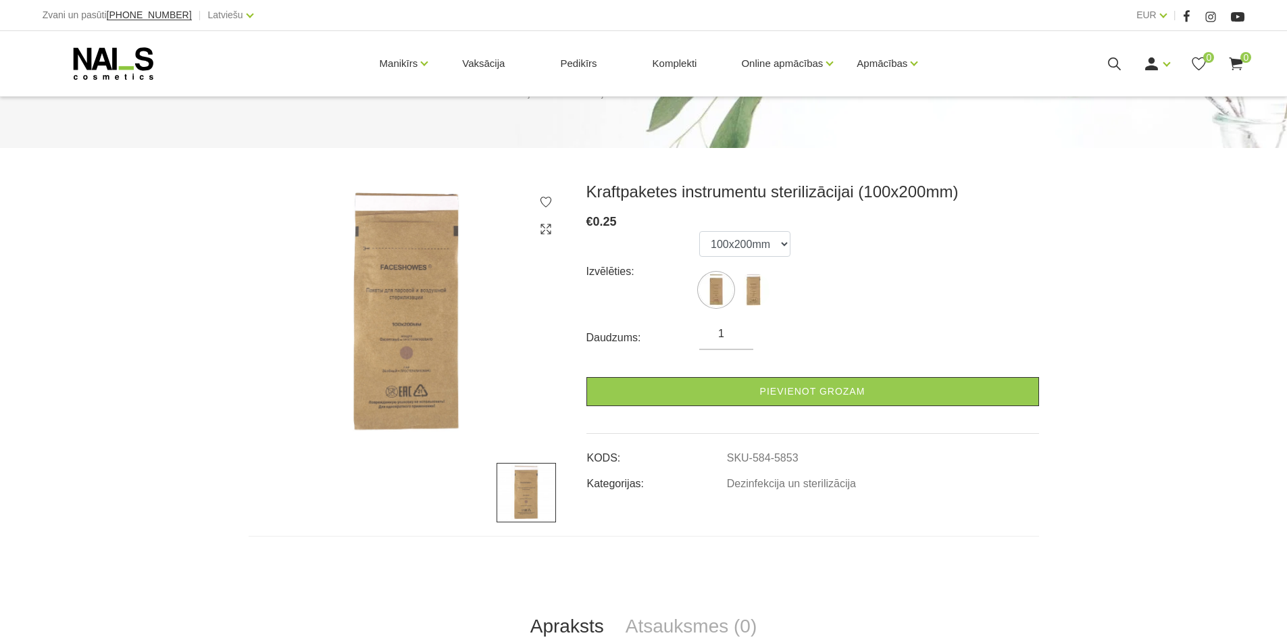
scroll to position [135, 0]
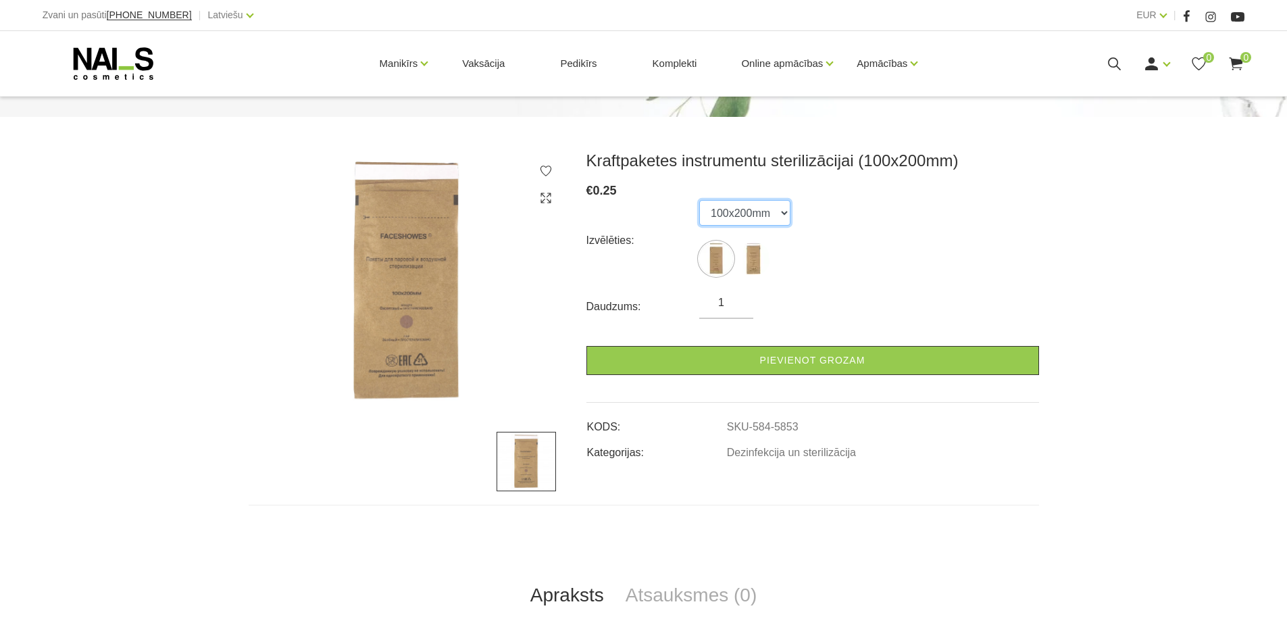
click at [756, 214] on select "75x150mm 100x200mm" at bounding box center [744, 213] width 91 height 26
click at [769, 213] on select "75x150mm 100x200mm" at bounding box center [744, 213] width 91 height 26
click at [849, 243] on div "Izvēlēties: 75x150mm 100x200mm" at bounding box center [812, 240] width 453 height 81
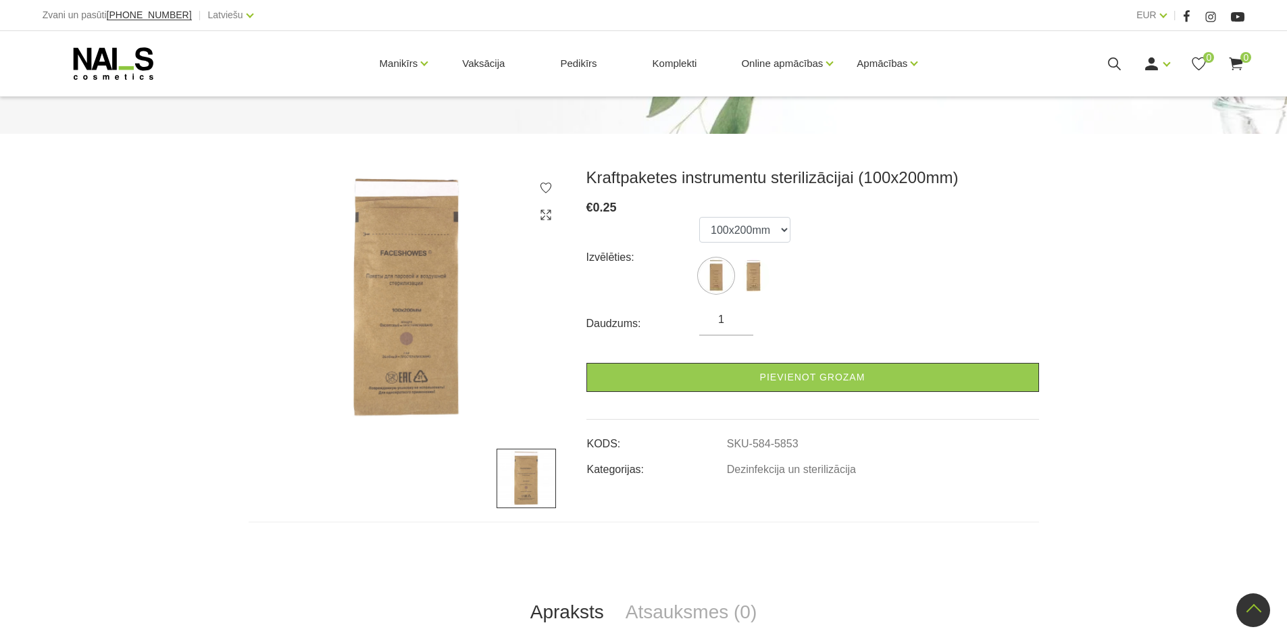
scroll to position [74, 0]
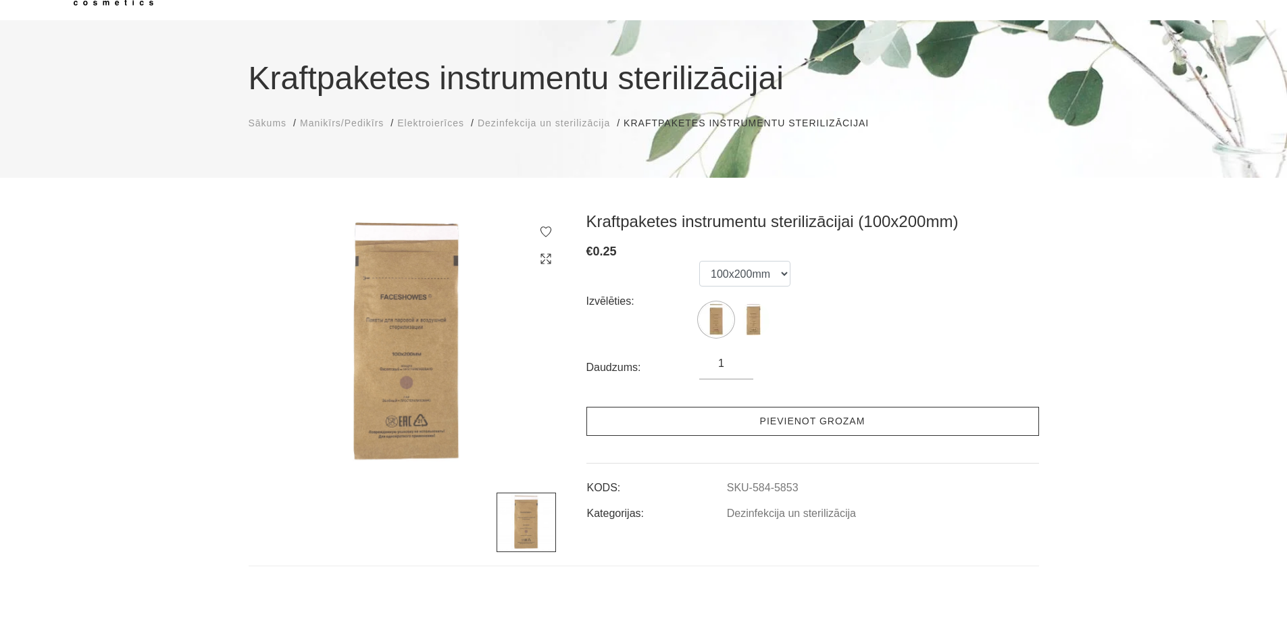
click at [736, 428] on link "Pievienot grozam" at bounding box center [812, 421] width 453 height 29
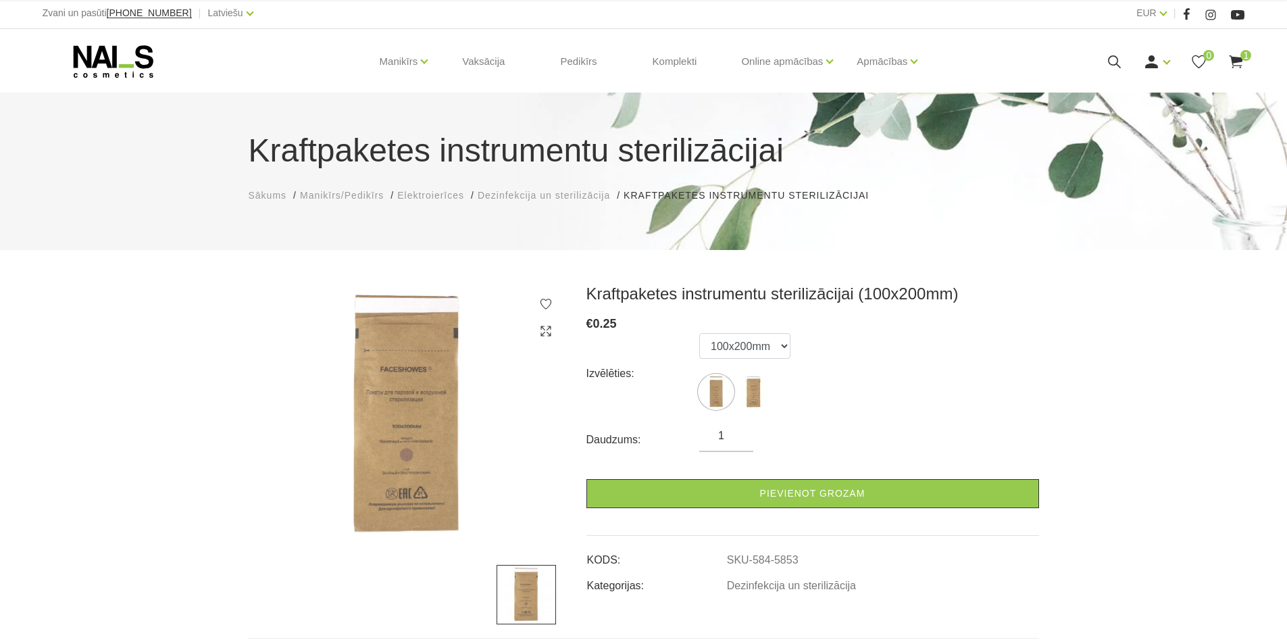
scroll to position [0, 0]
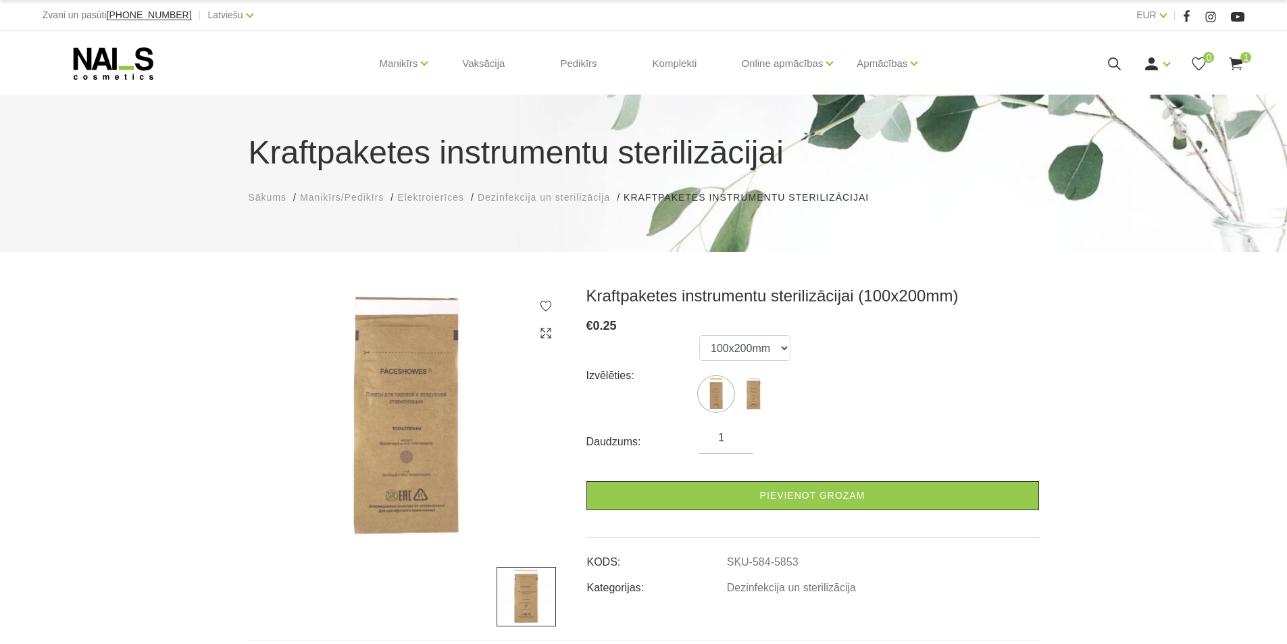
click at [1234, 72] on icon at bounding box center [1236, 63] width 17 height 17
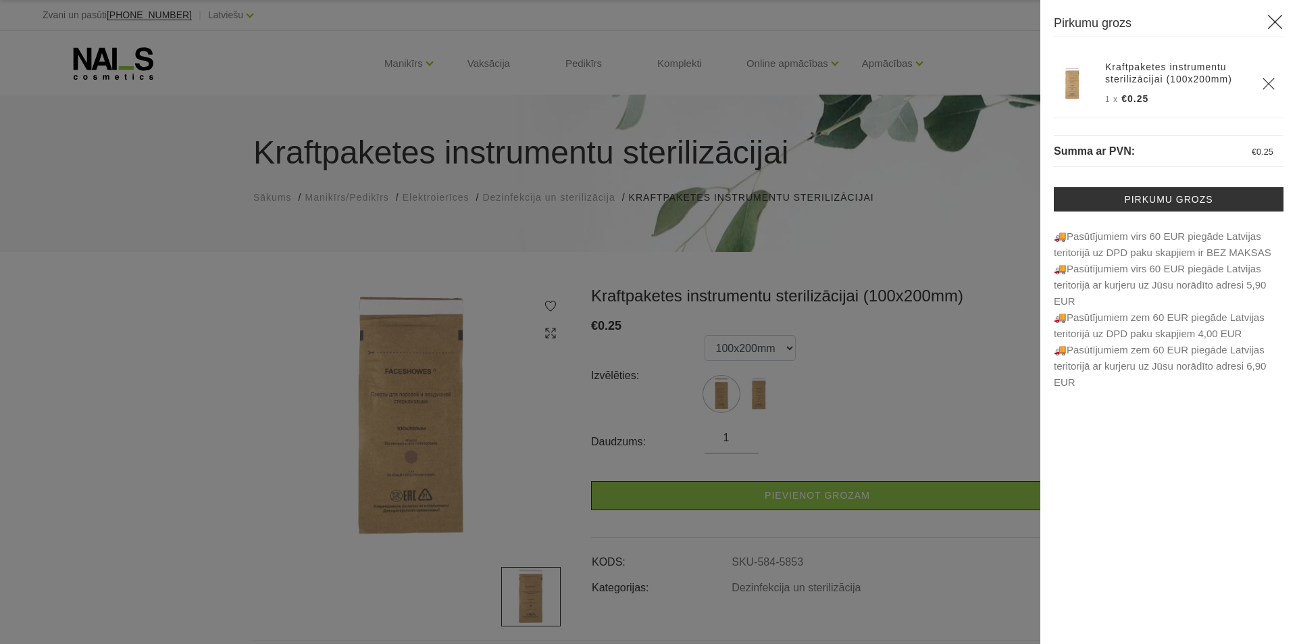
click at [1278, 83] on th at bounding box center [1269, 84] width 30 height 68
click at [1269, 83] on use "Delete" at bounding box center [1268, 83] width 11 height 11
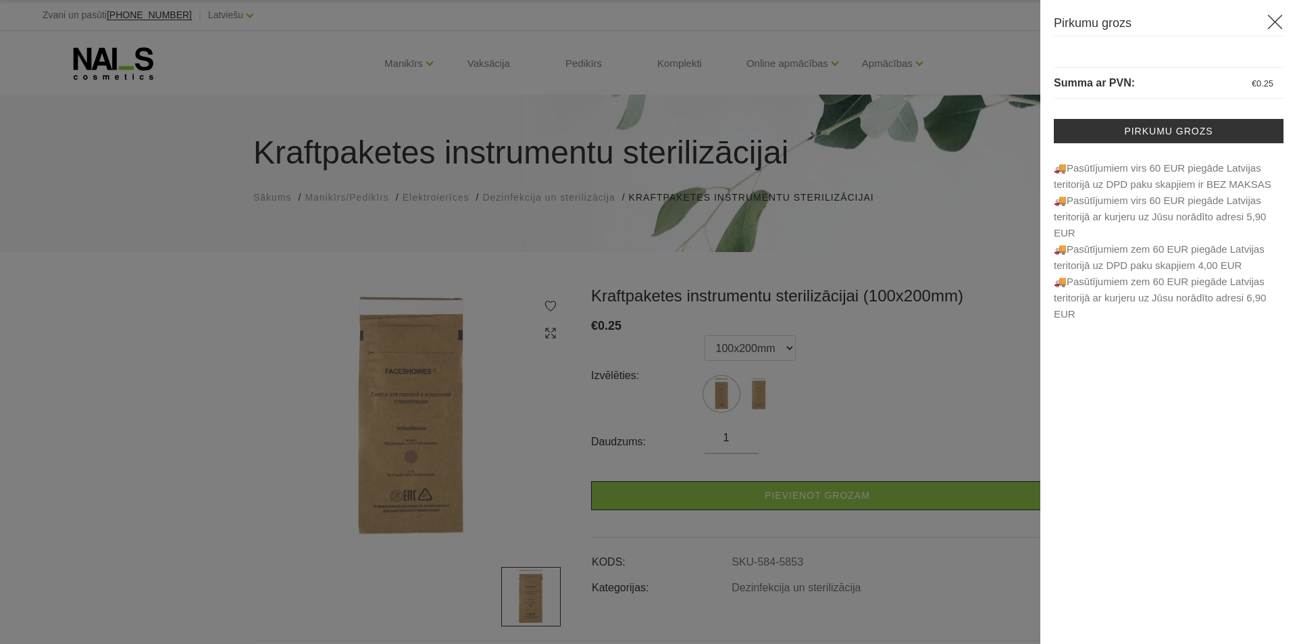
click at [1286, 13] on div "Pirkumu grozs Summa ar PVN: € 0.25 Pirkumu grozs 🚚Pasūtījumiem virs 60 EUR pi…" at bounding box center [1169, 322] width 257 height 644
click at [1280, 19] on icon at bounding box center [1275, 22] width 17 height 17
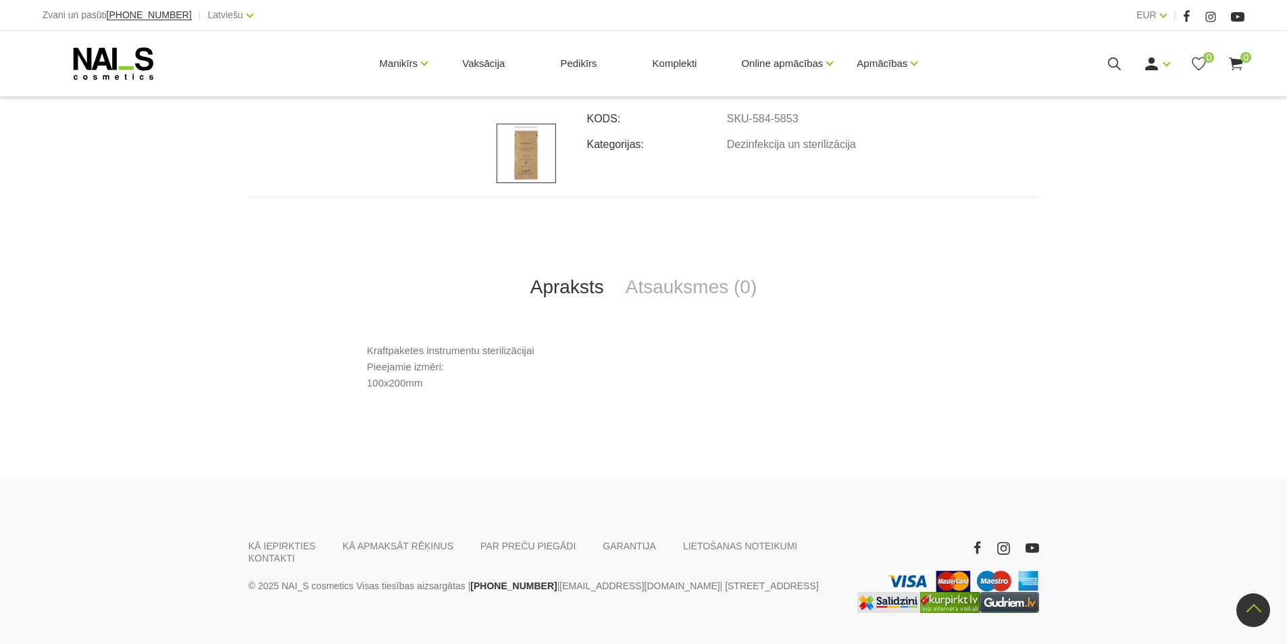
scroll to position [473, 0]
